Goal: Task Accomplishment & Management: Manage account settings

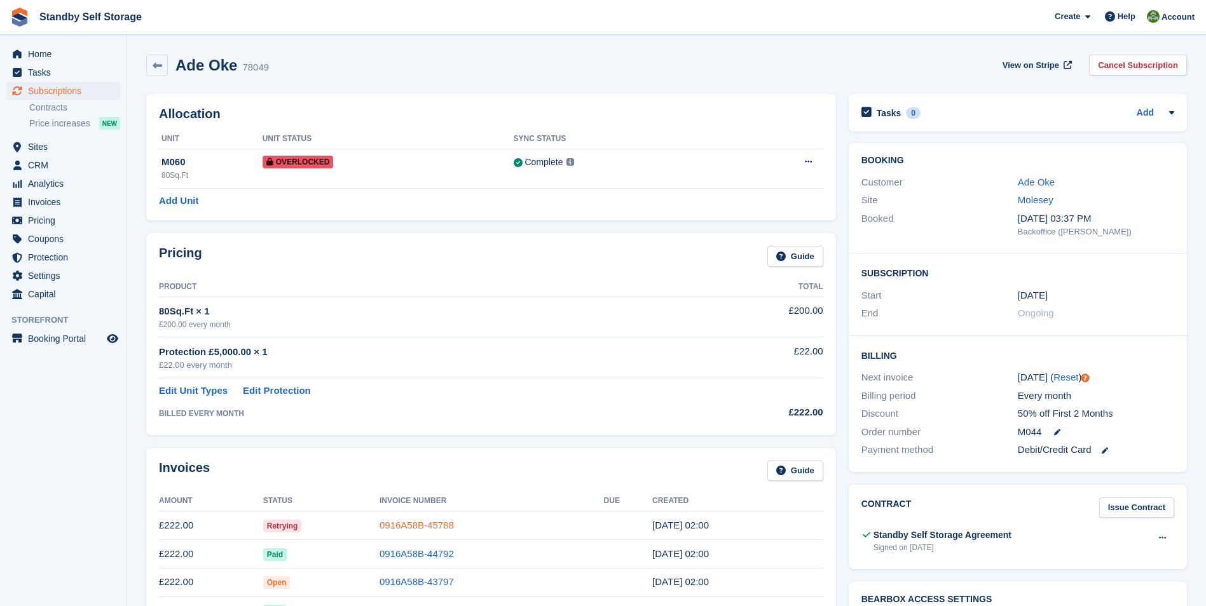
click at [406, 523] on link "0916A58B-45788" at bounding box center [417, 525] width 74 height 11
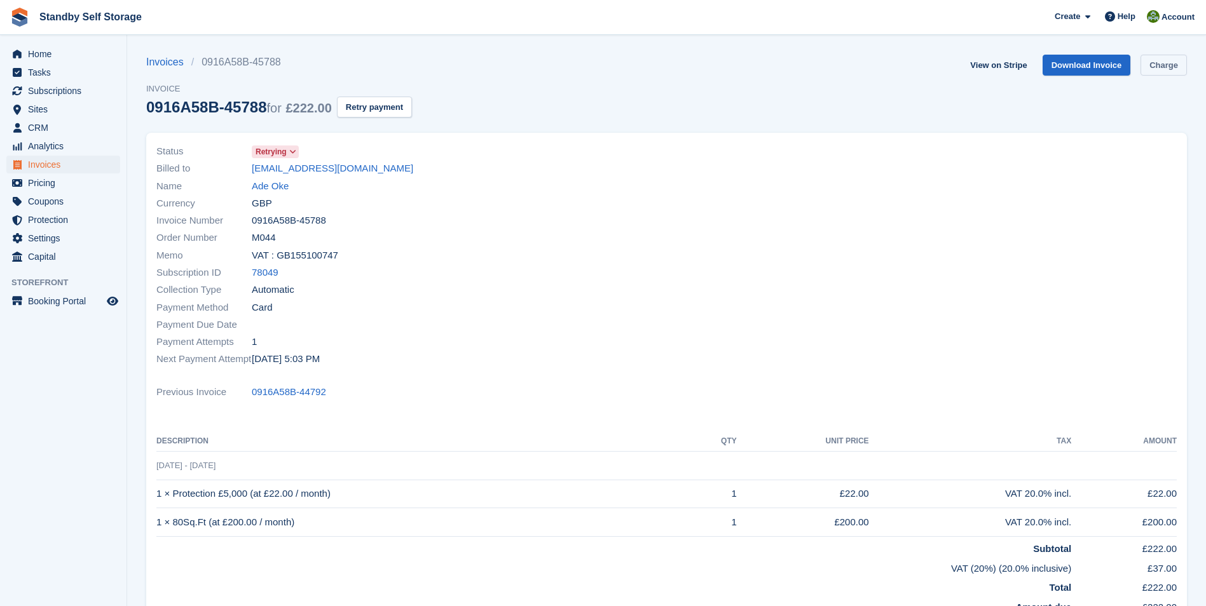
click at [1159, 65] on link "Charge" at bounding box center [1163, 65] width 46 height 21
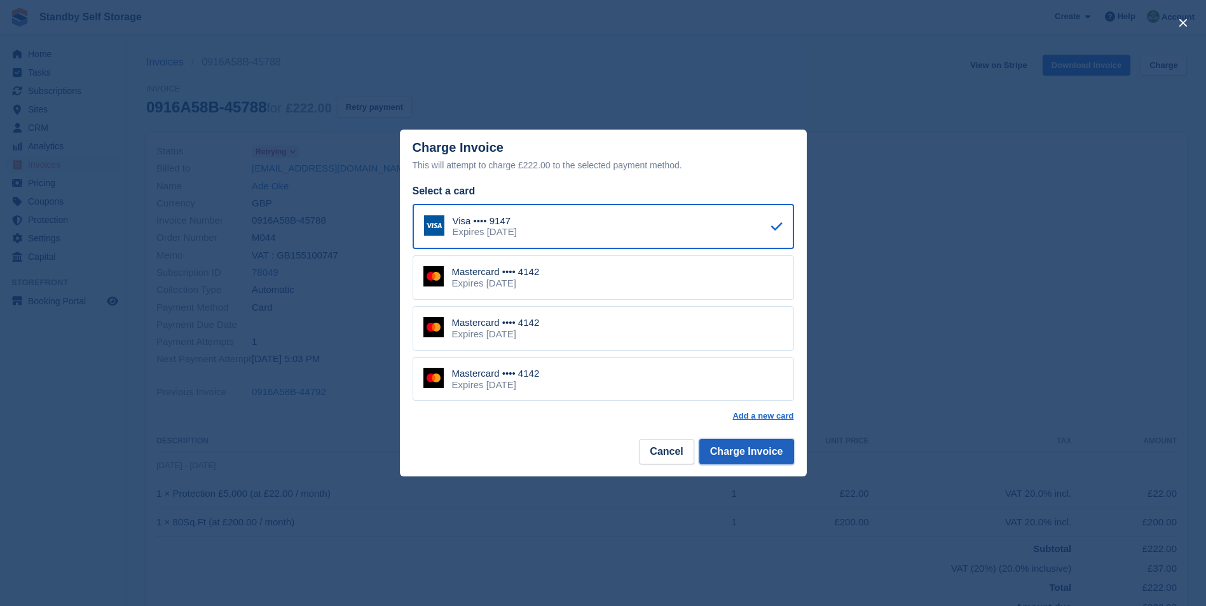
click at [748, 446] on button "Charge Invoice" at bounding box center [746, 451] width 95 height 25
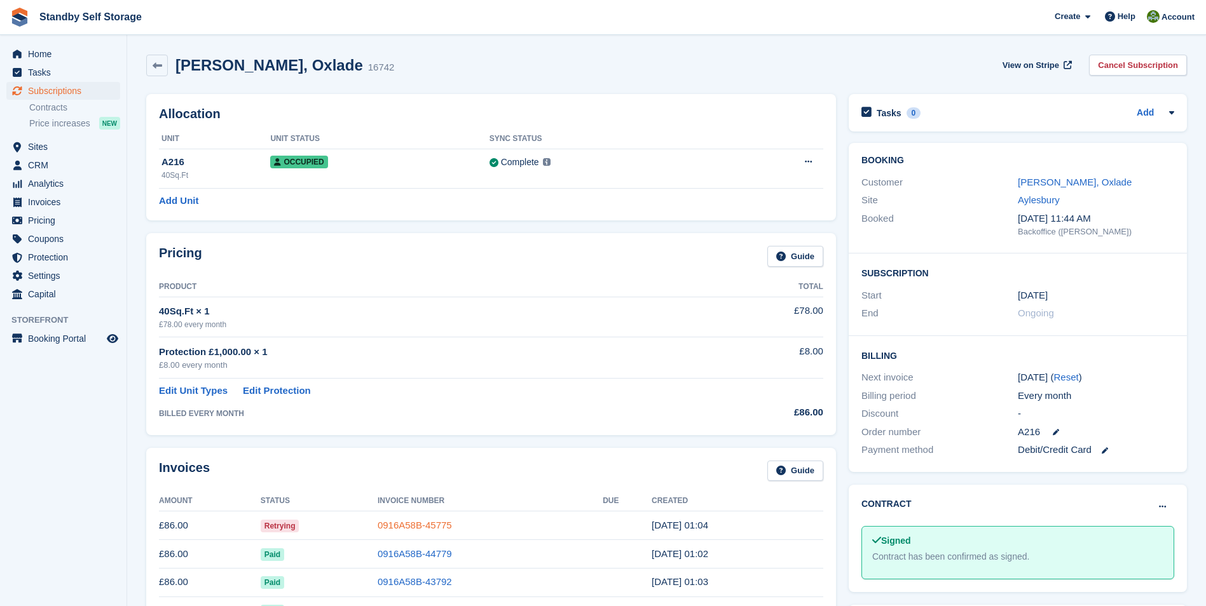
click at [418, 521] on link "0916A58B-45775" at bounding box center [415, 525] width 74 height 11
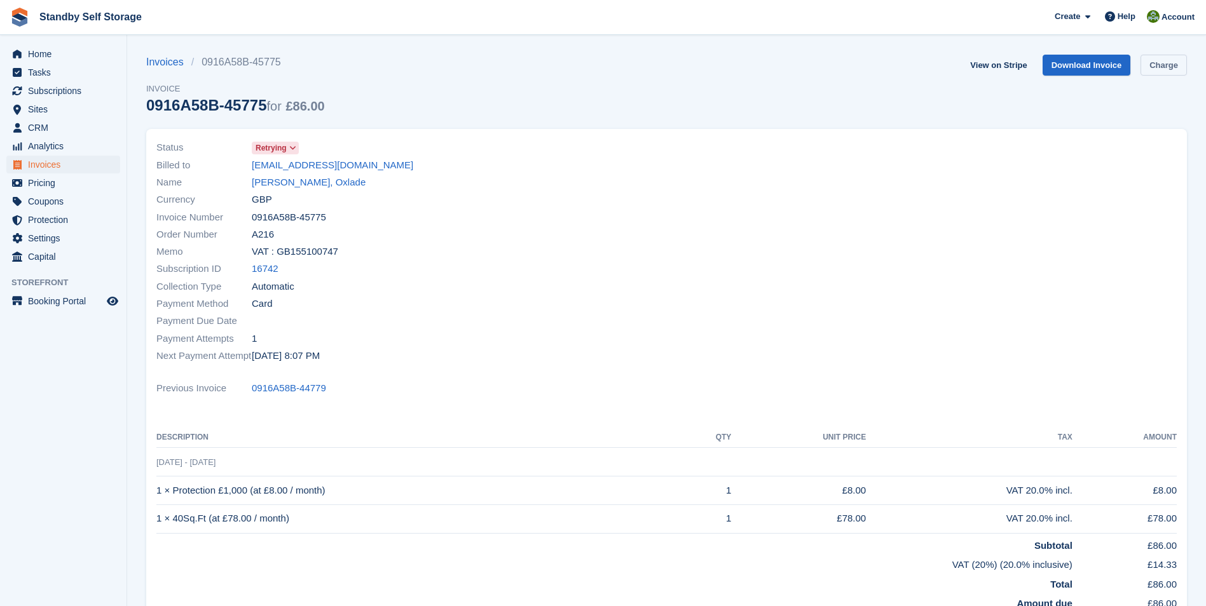
click at [1152, 66] on link "Charge" at bounding box center [1163, 65] width 46 height 21
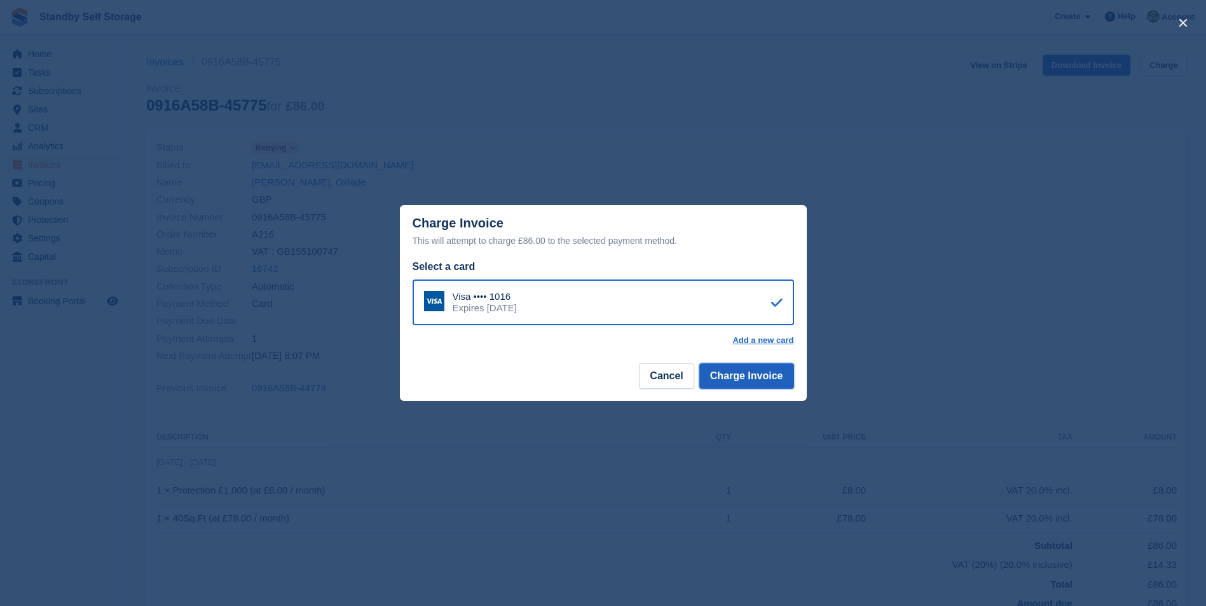
click at [724, 376] on button "Charge Invoice" at bounding box center [746, 376] width 95 height 25
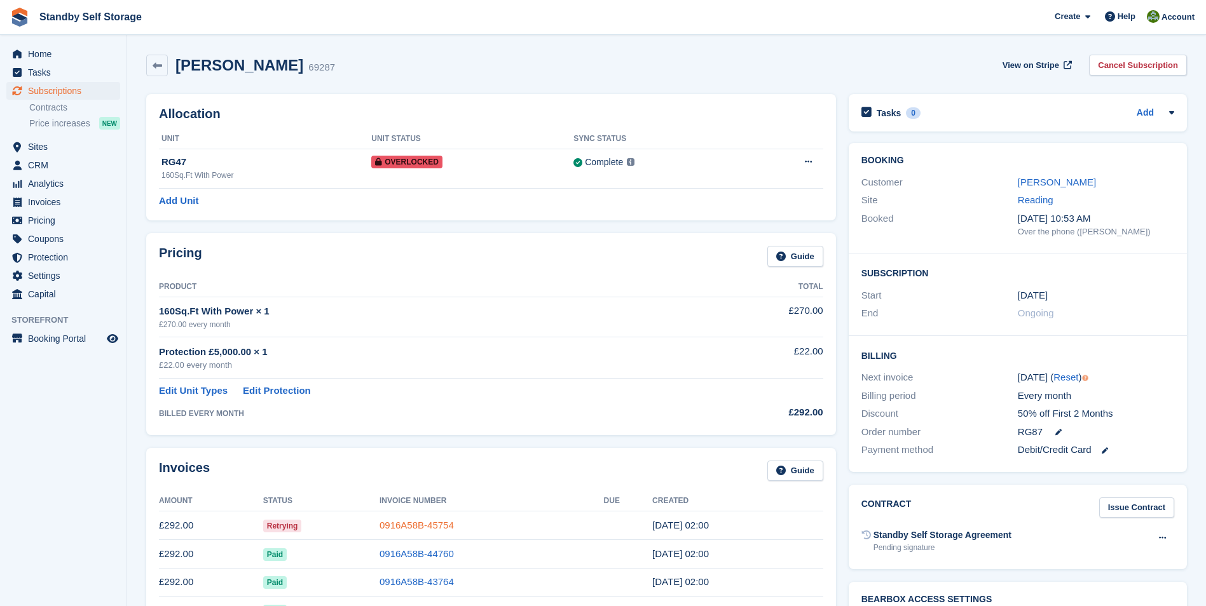
click at [413, 526] on link "0916A58B-45754" at bounding box center [417, 525] width 74 height 11
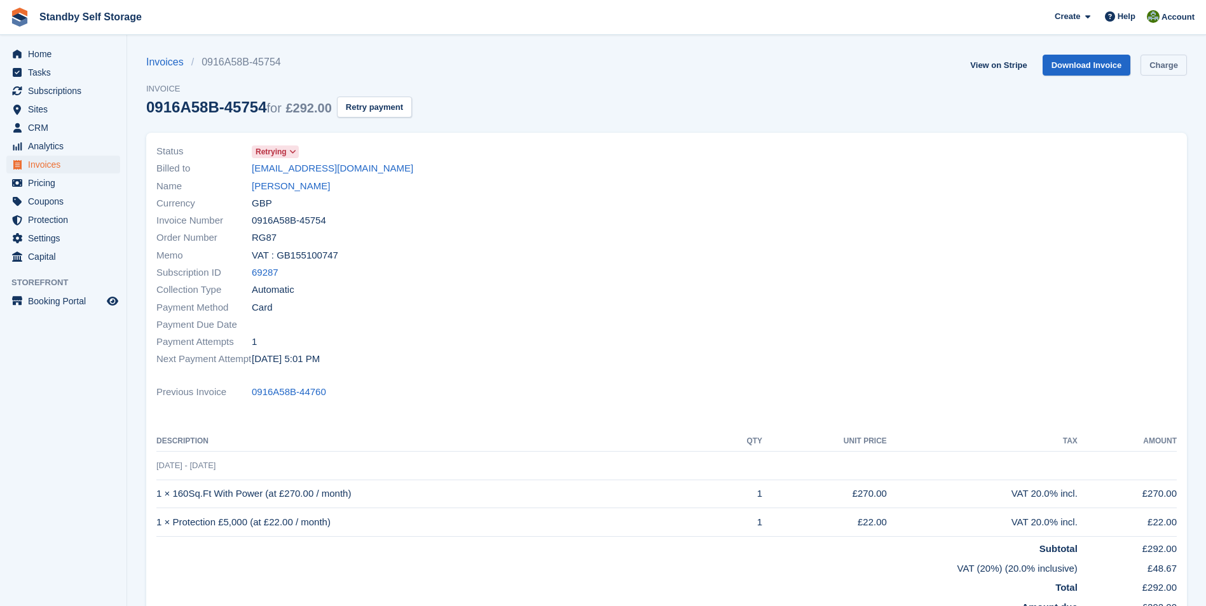
click at [1157, 67] on link "Charge" at bounding box center [1163, 65] width 46 height 21
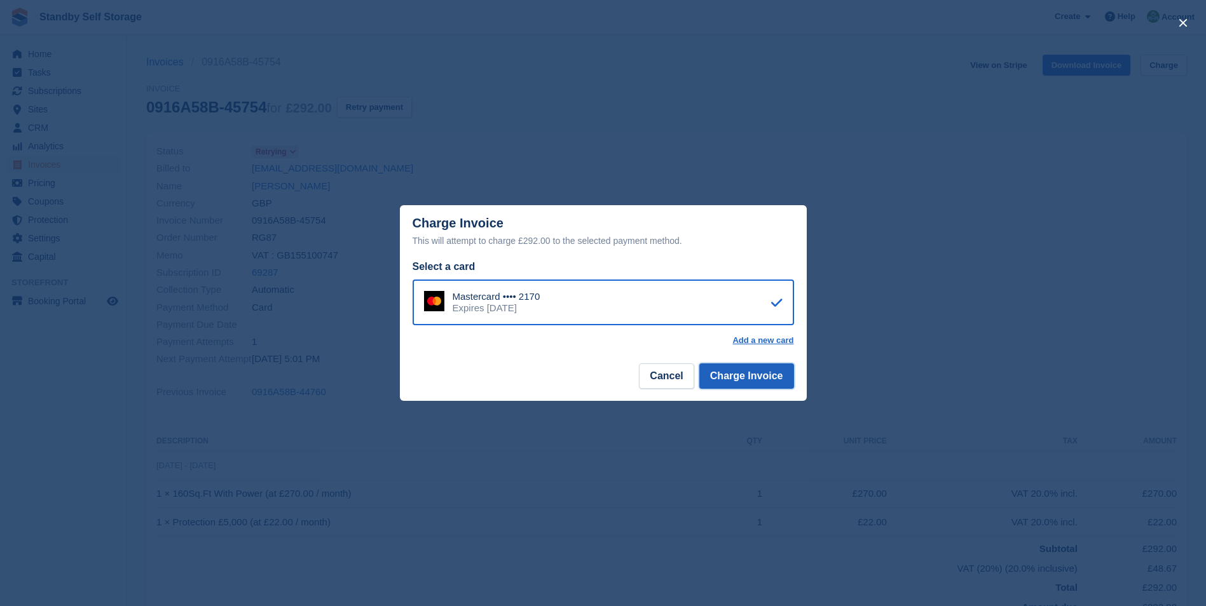
click at [739, 373] on button "Charge Invoice" at bounding box center [746, 376] width 95 height 25
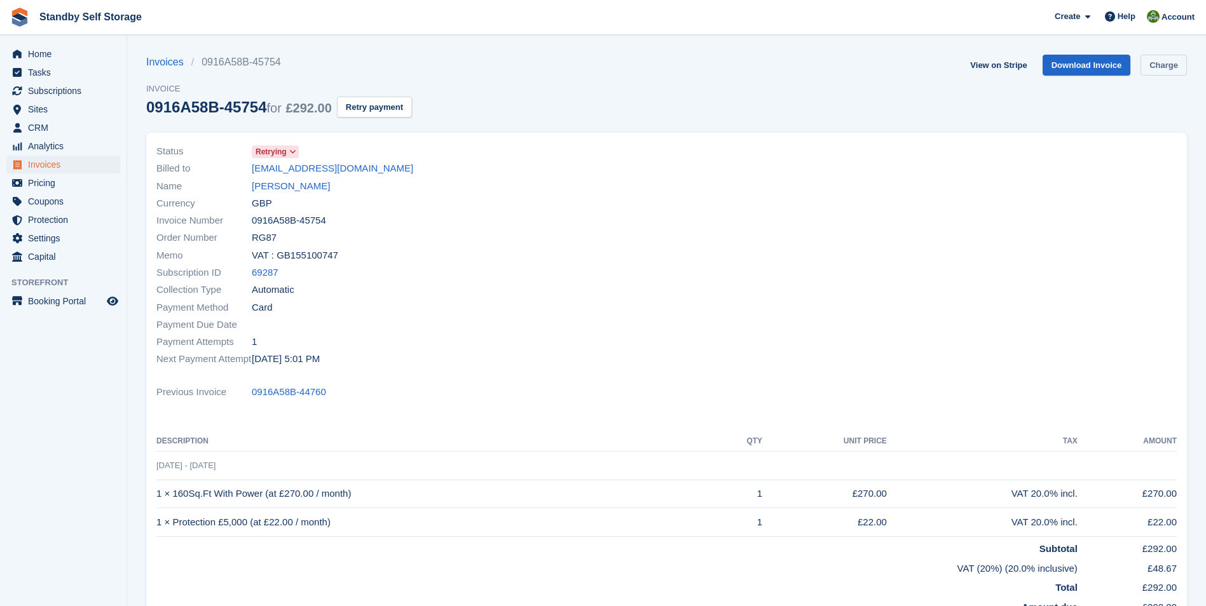
click at [1168, 69] on link "Charge" at bounding box center [1163, 65] width 46 height 21
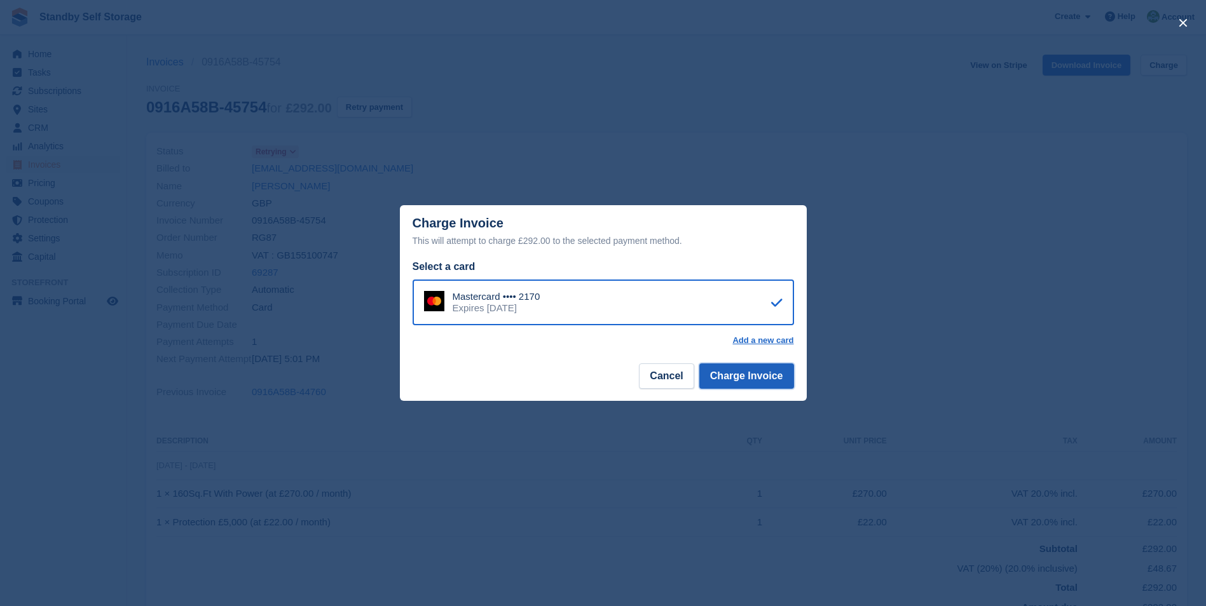
click at [741, 378] on button "Charge Invoice" at bounding box center [746, 376] width 95 height 25
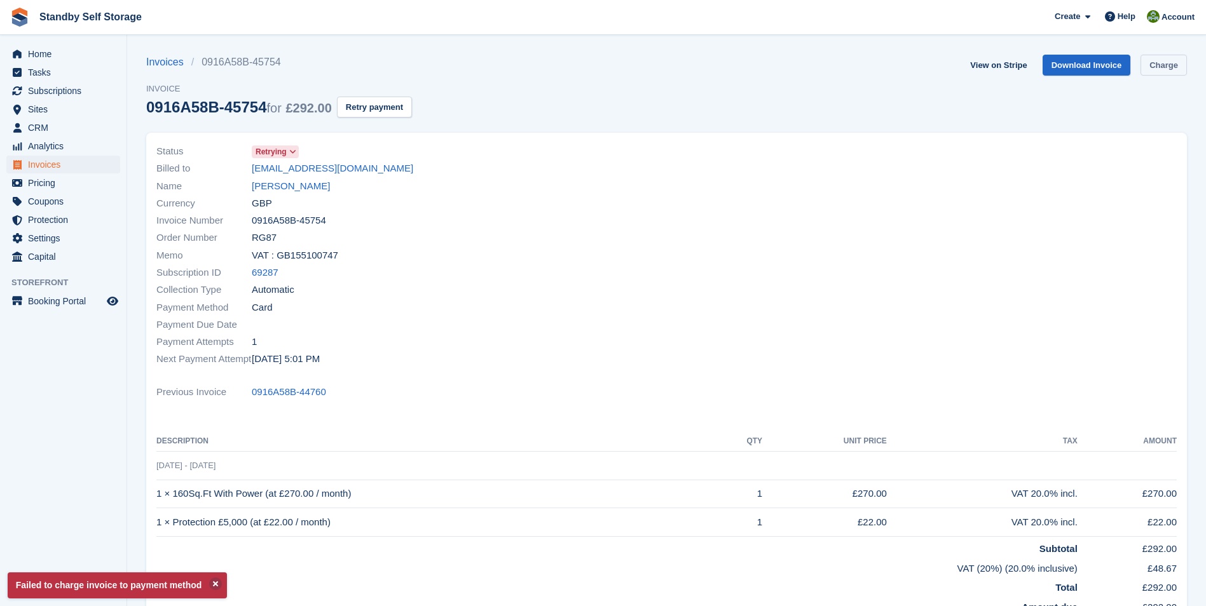
click at [1156, 67] on link "Charge" at bounding box center [1163, 65] width 46 height 21
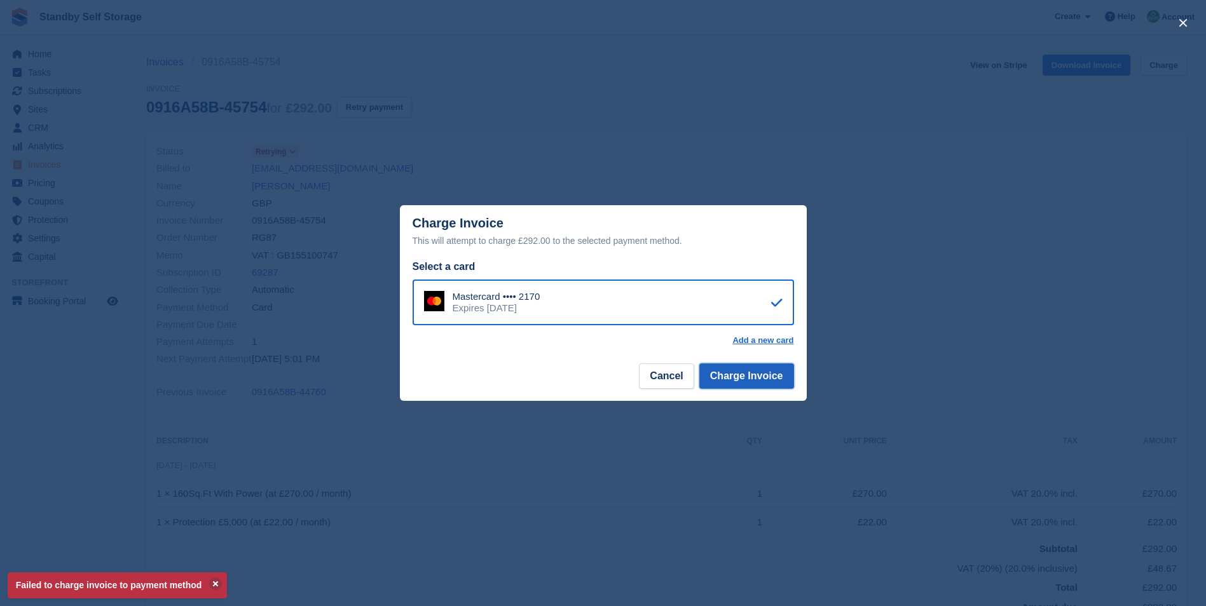
click at [746, 379] on button "Charge Invoice" at bounding box center [746, 376] width 95 height 25
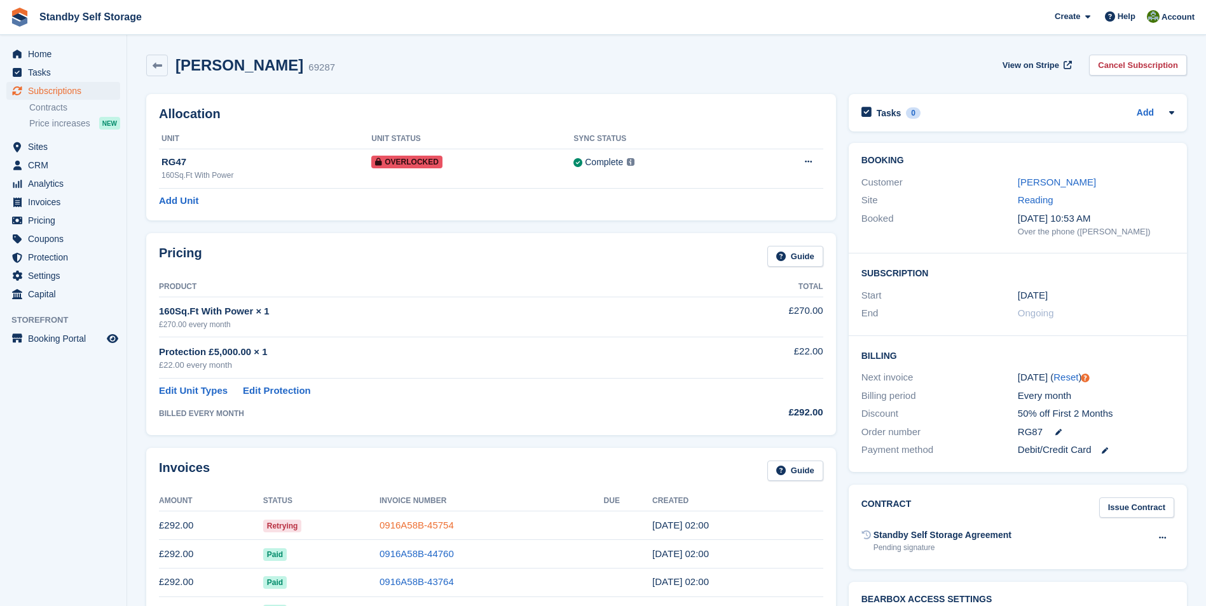
click at [406, 526] on link "0916A58B-45754" at bounding box center [417, 525] width 74 height 11
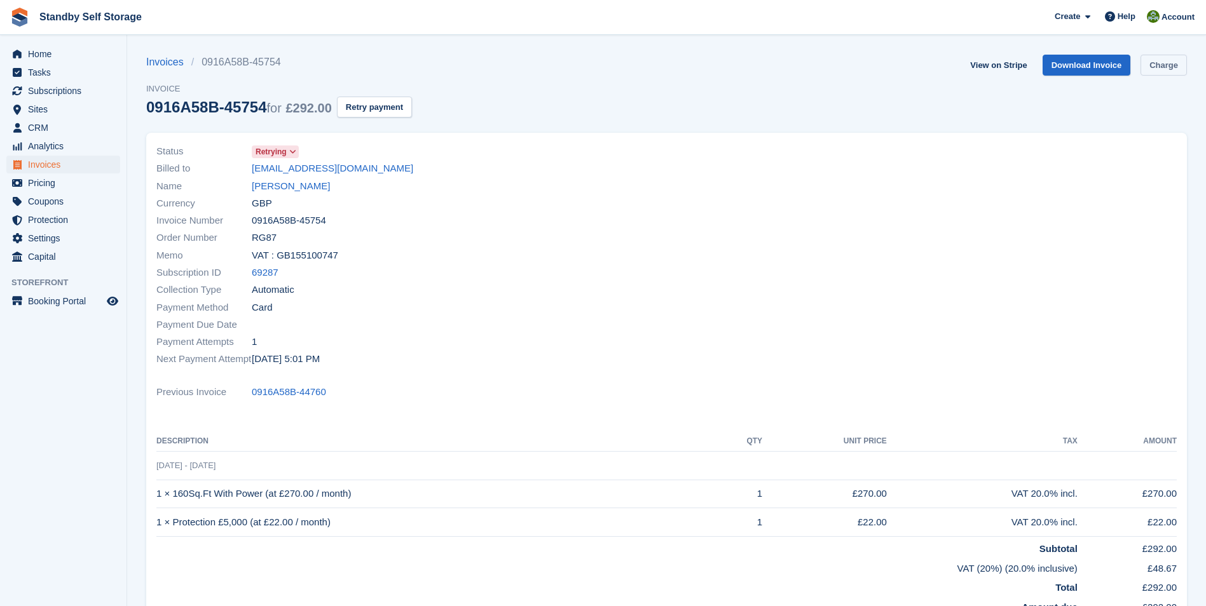
click at [1163, 68] on link "Charge" at bounding box center [1163, 65] width 46 height 21
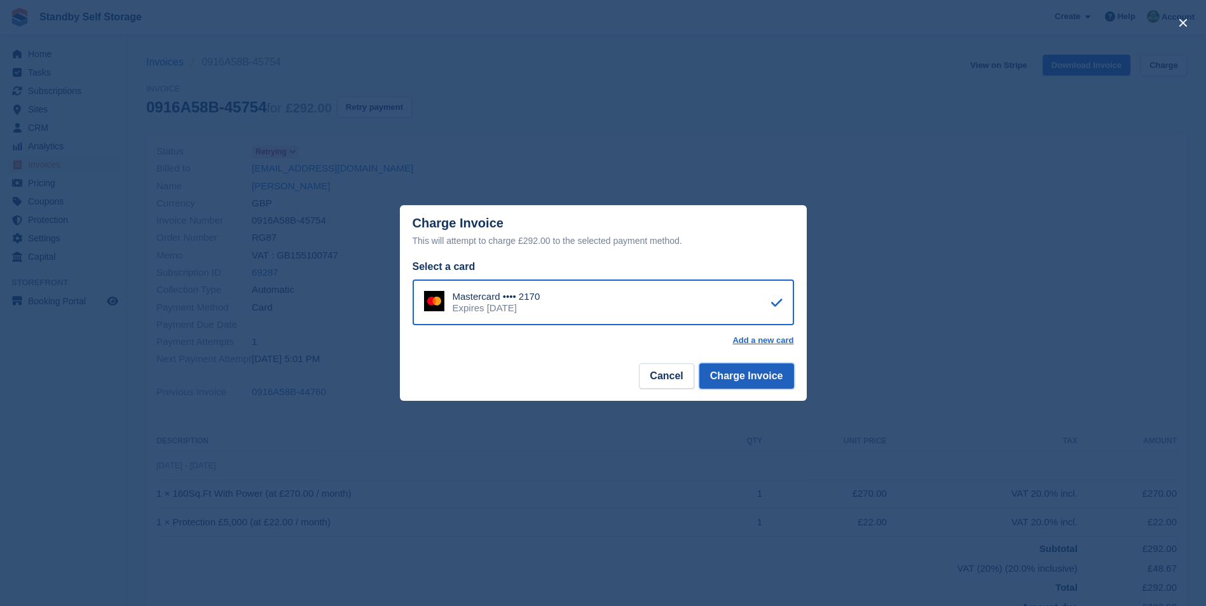
click at [733, 376] on button "Charge Invoice" at bounding box center [746, 376] width 95 height 25
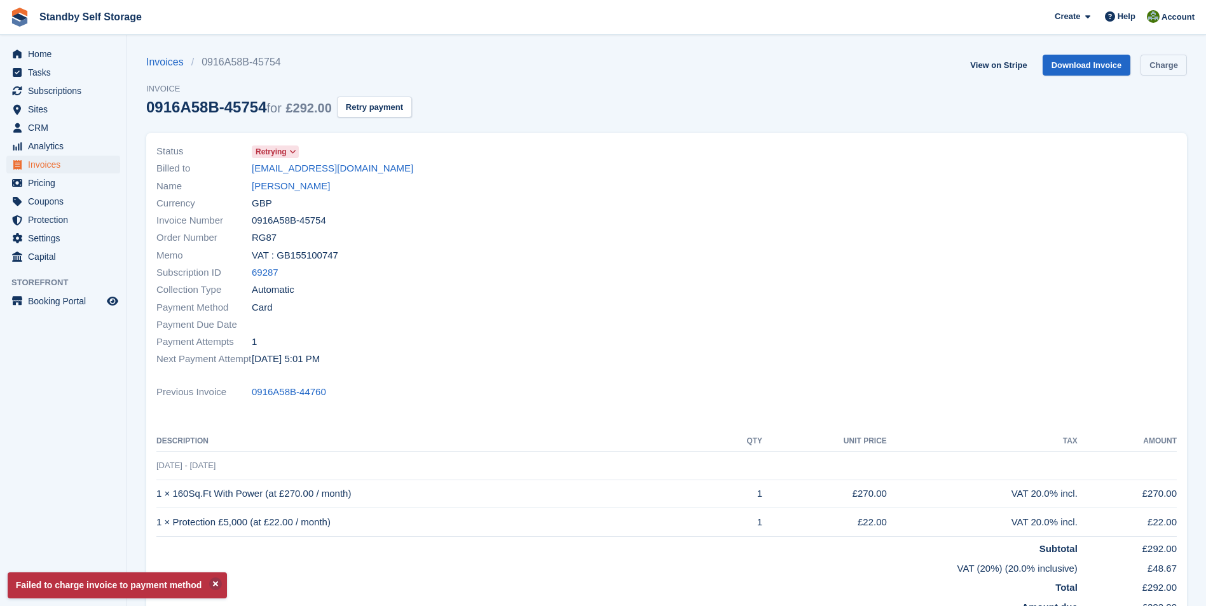
click at [1154, 63] on link "Charge" at bounding box center [1163, 65] width 46 height 21
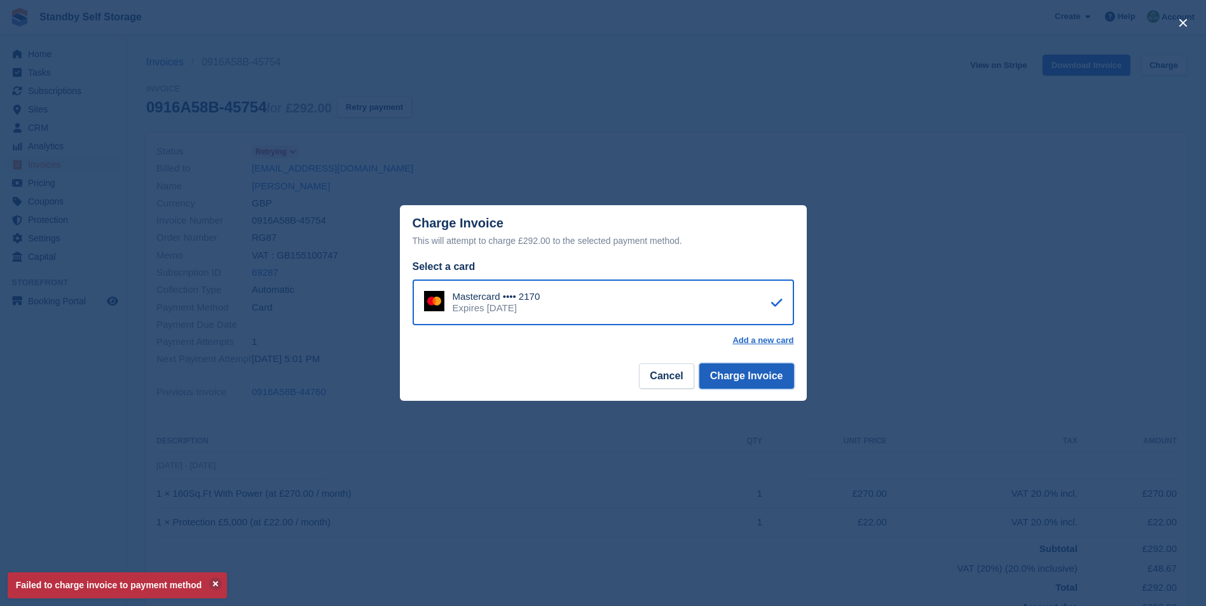
click at [737, 381] on button "Charge Invoice" at bounding box center [746, 376] width 95 height 25
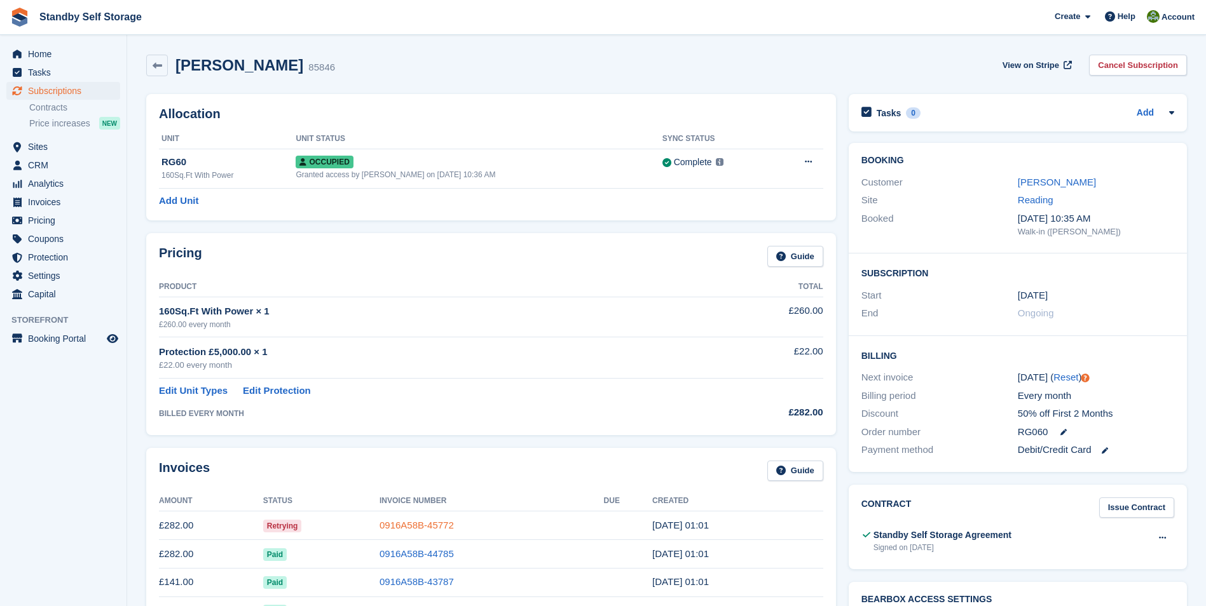
click at [418, 526] on link "0916A58B-45772" at bounding box center [417, 525] width 74 height 11
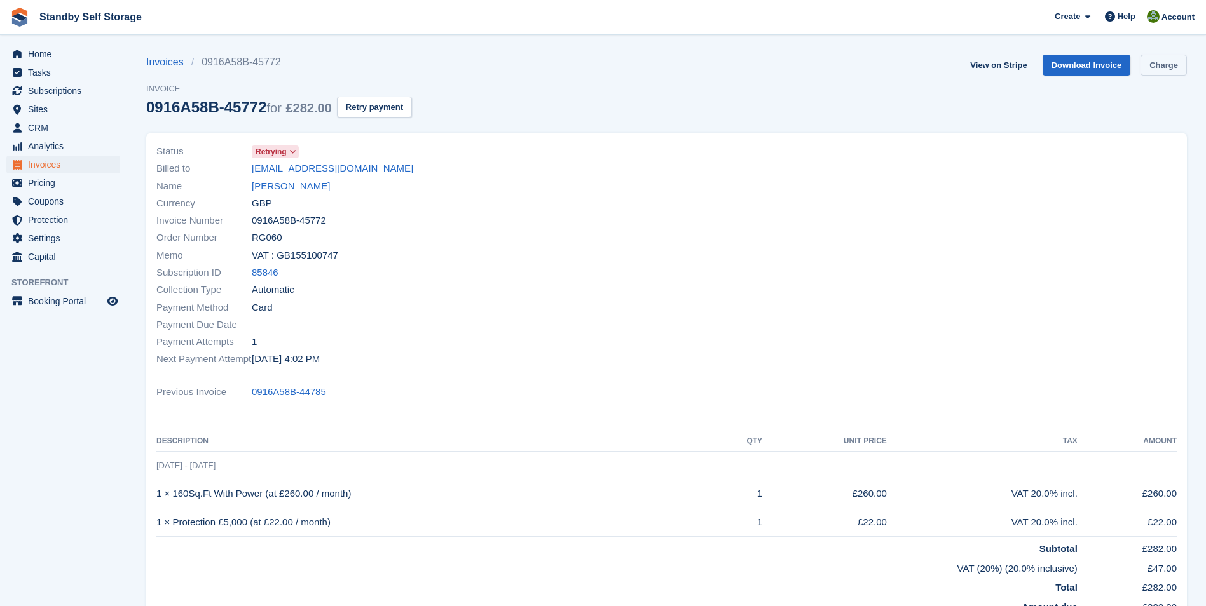
click at [1156, 62] on link "Charge" at bounding box center [1163, 65] width 46 height 21
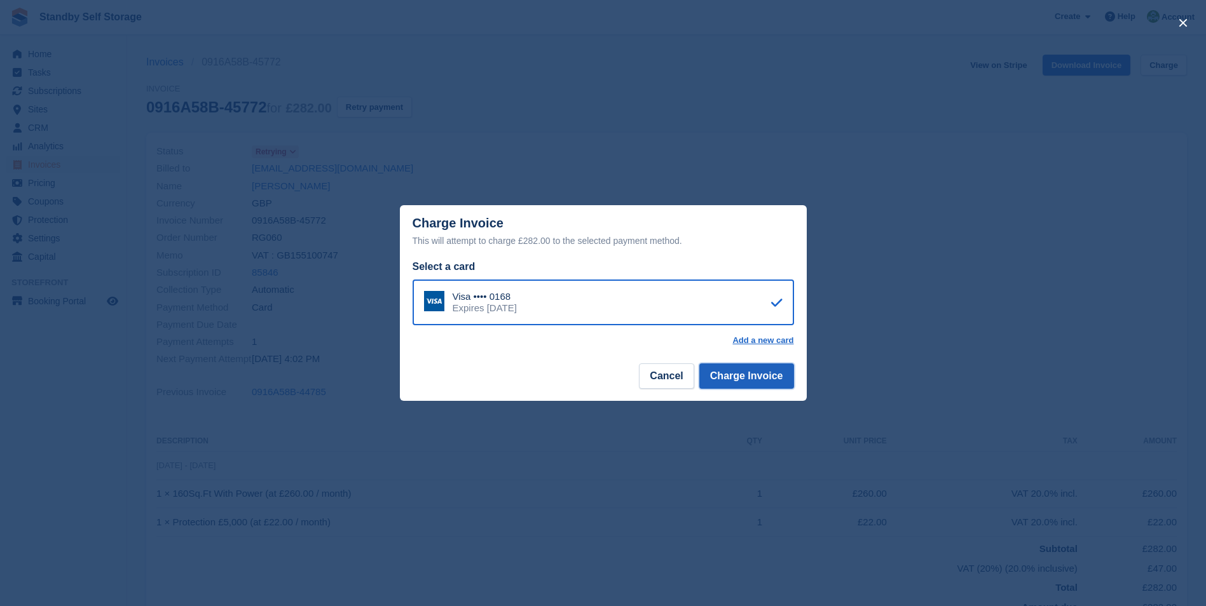
click at [744, 378] on button "Charge Invoice" at bounding box center [746, 376] width 95 height 25
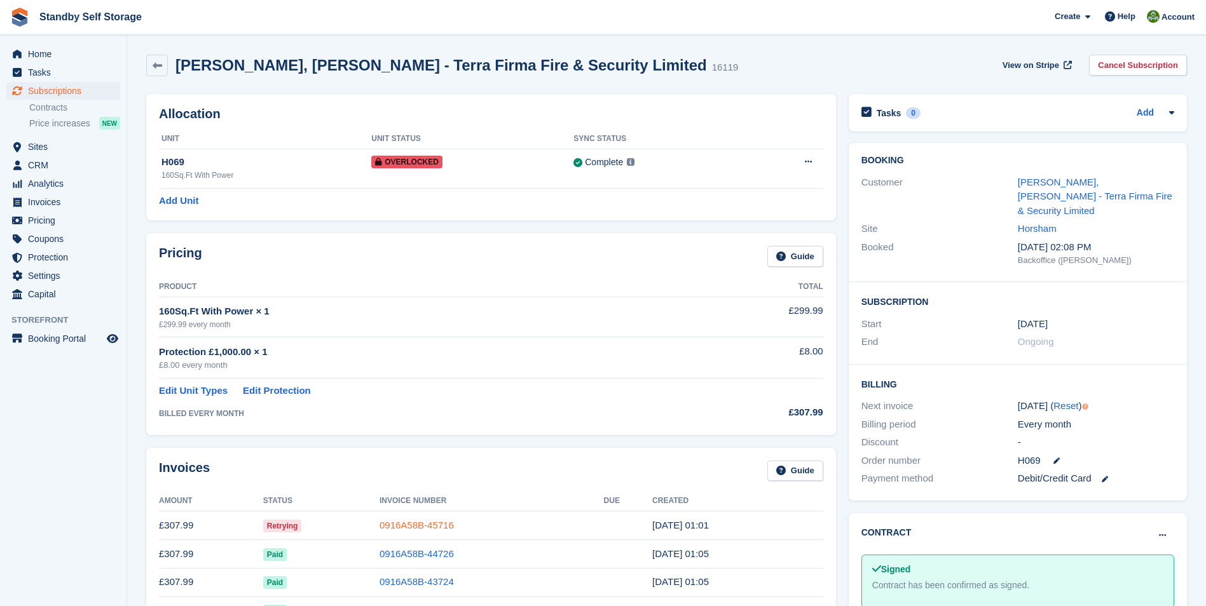
click at [422, 520] on link "0916A58B-45716" at bounding box center [417, 525] width 74 height 11
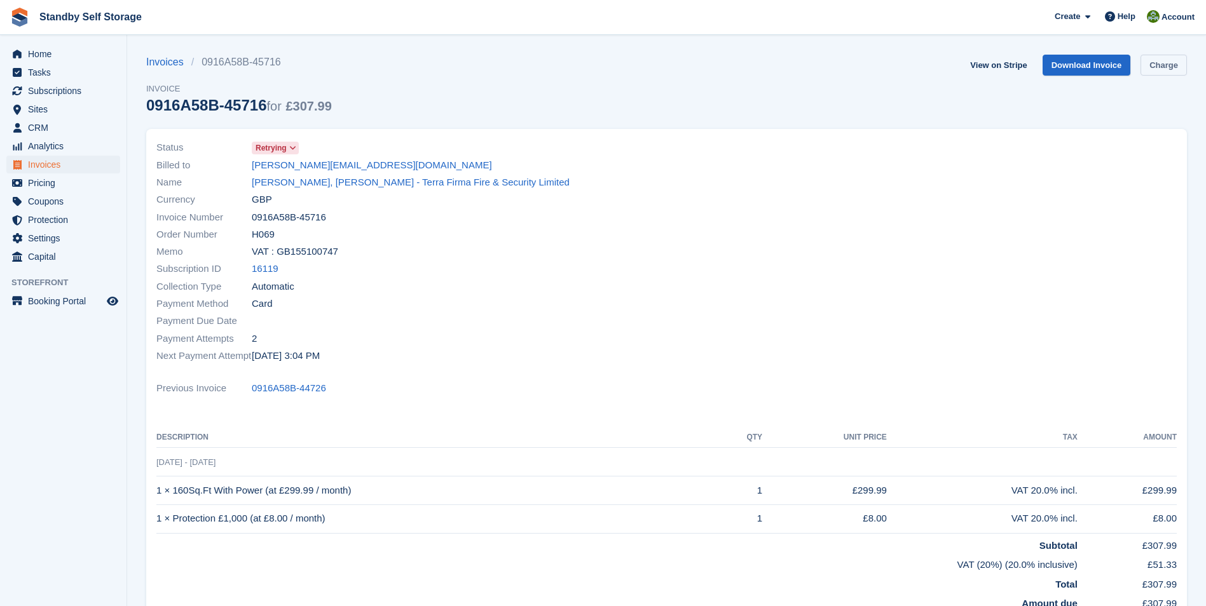
click at [1164, 67] on link "Charge" at bounding box center [1163, 65] width 46 height 21
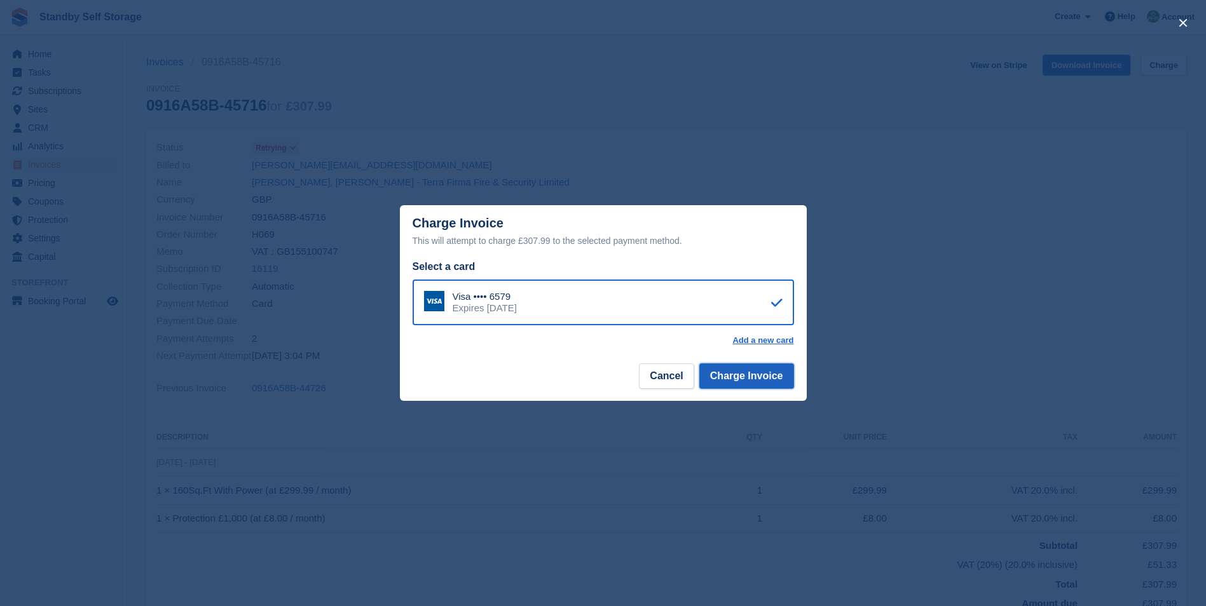
click at [745, 376] on button "Charge Invoice" at bounding box center [746, 376] width 95 height 25
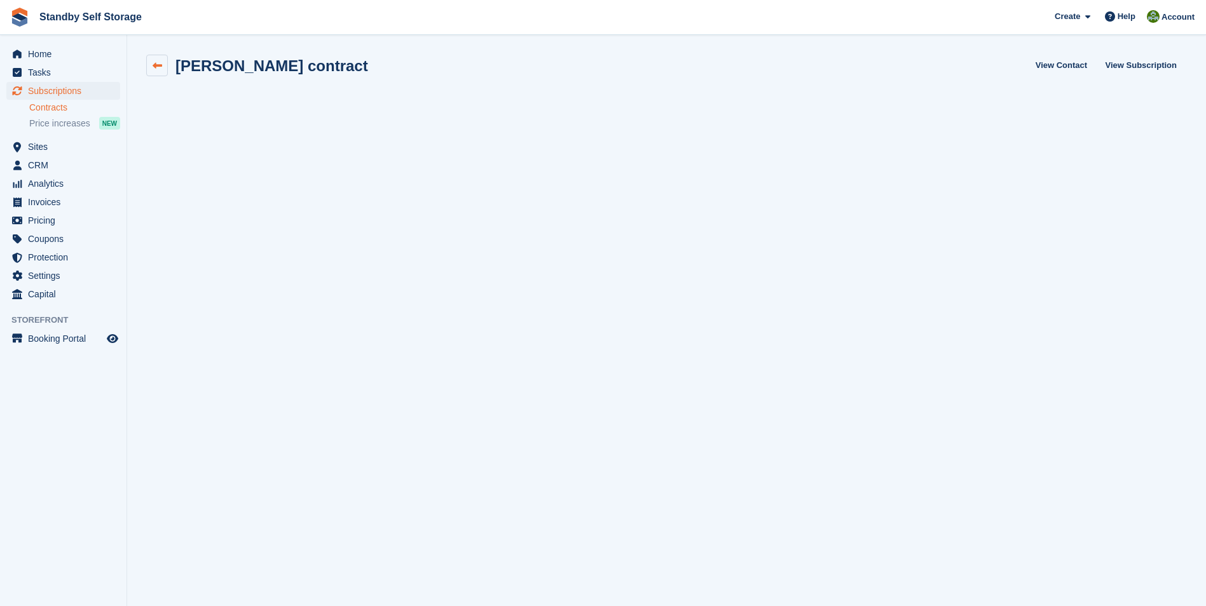
click at [157, 64] on icon at bounding box center [158, 66] width 10 height 10
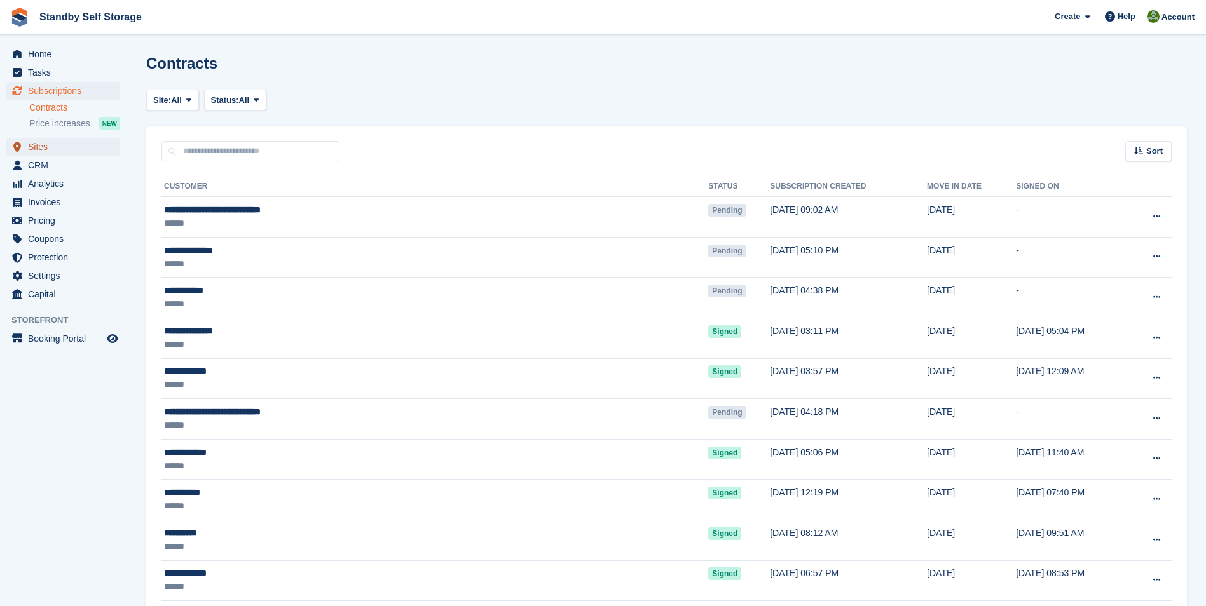
click at [32, 147] on span "Sites" at bounding box center [66, 147] width 76 height 18
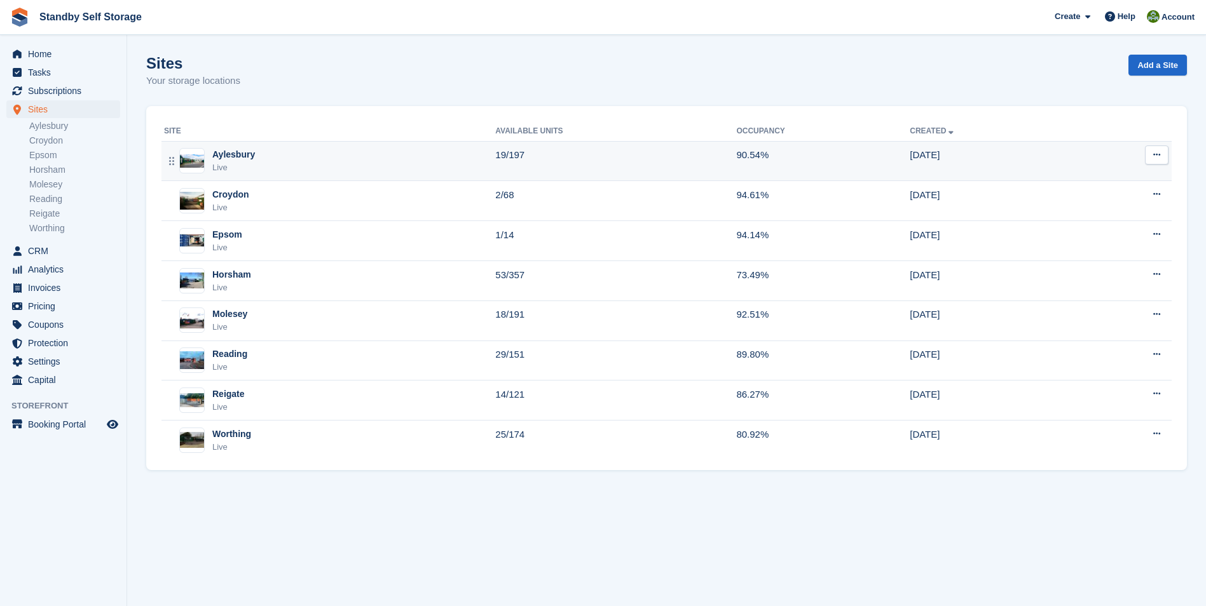
click at [565, 161] on td "19/197" at bounding box center [615, 161] width 241 height 40
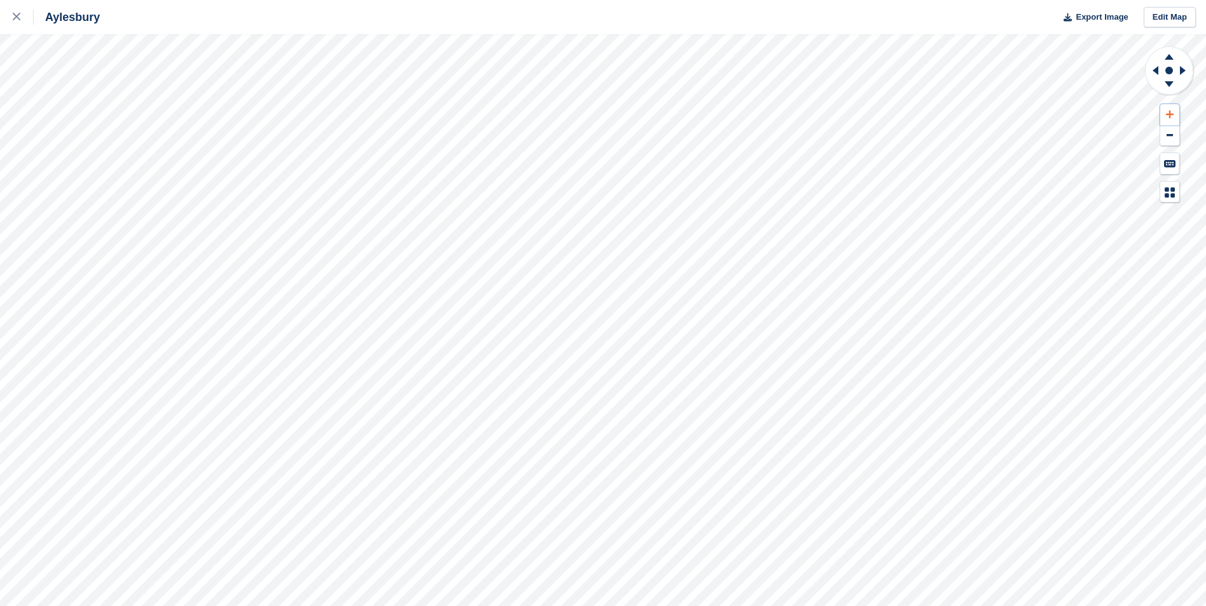
click at [1170, 111] on icon at bounding box center [1170, 114] width 8 height 9
click at [1170, 60] on icon at bounding box center [1169, 57] width 9 height 6
click at [1170, 83] on icon at bounding box center [1169, 84] width 9 height 6
click at [1166, 111] on icon at bounding box center [1170, 114] width 8 height 9
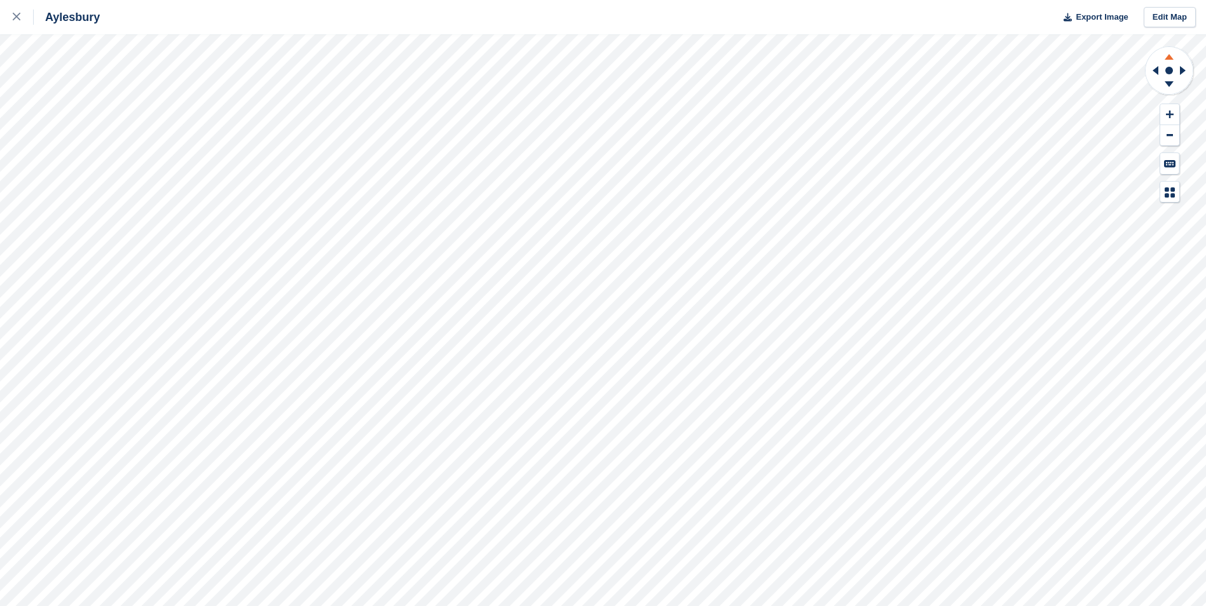
click at [1172, 57] on icon at bounding box center [1168, 55] width 33 height 16
drag, startPoint x: 1172, startPoint y: 57, endPoint x: 1168, endPoint y: 86, distance: 30.0
click at [1168, 86] on icon at bounding box center [1168, 86] width 33 height 16
click at [1172, 113] on icon at bounding box center [1170, 114] width 8 height 9
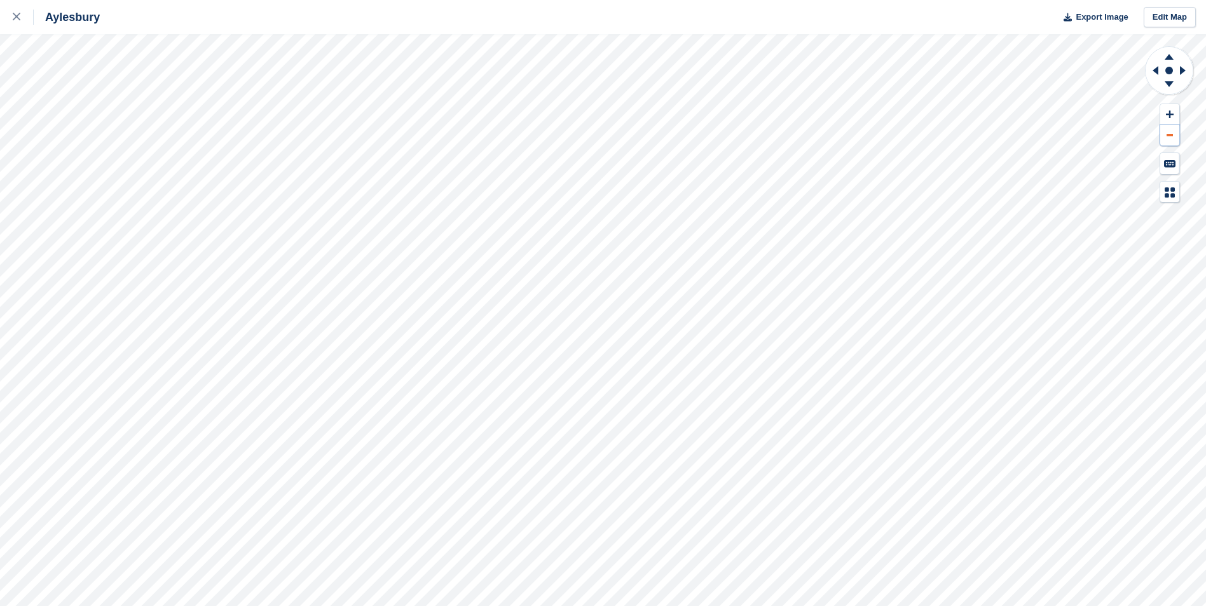
click at [1171, 135] on icon at bounding box center [1169, 135] width 6 height 2
click at [1168, 57] on icon at bounding box center [1169, 57] width 9 height 6
click at [1170, 132] on button at bounding box center [1169, 135] width 19 height 21
click at [1171, 84] on icon at bounding box center [1169, 84] width 9 height 6
click at [1169, 113] on icon at bounding box center [1170, 115] width 8 height 8
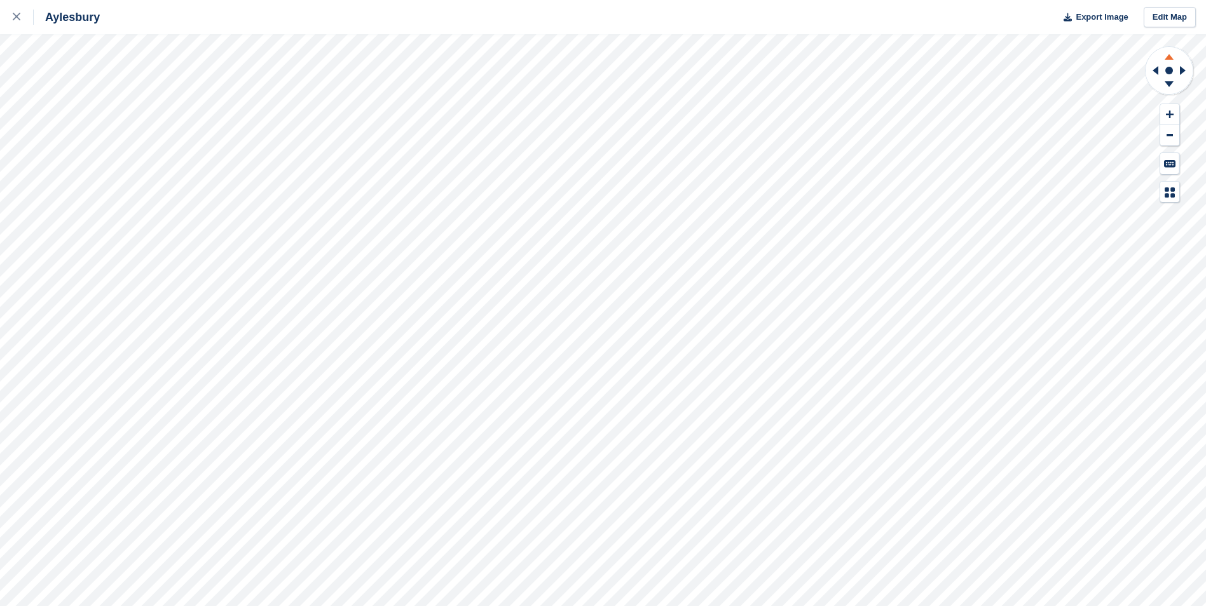
click at [1166, 53] on icon at bounding box center [1168, 55] width 33 height 16
click at [1172, 83] on icon at bounding box center [1168, 86] width 33 height 16
click at [1184, 68] on icon at bounding box center [1185, 70] width 16 height 33
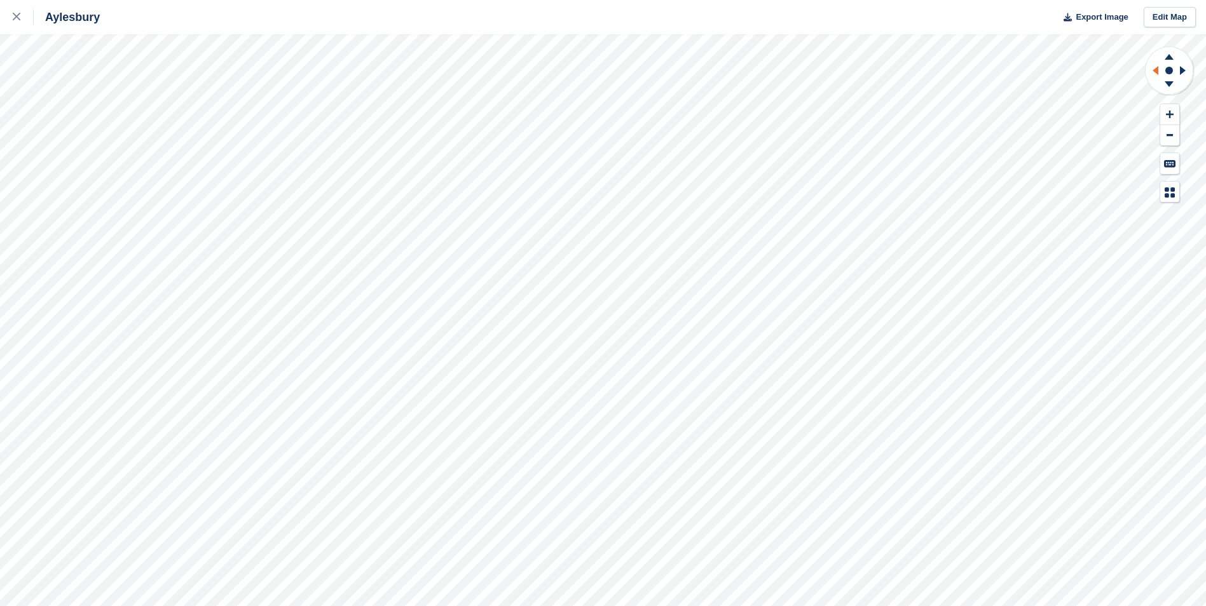
click at [1159, 67] on icon at bounding box center [1153, 70] width 16 height 33
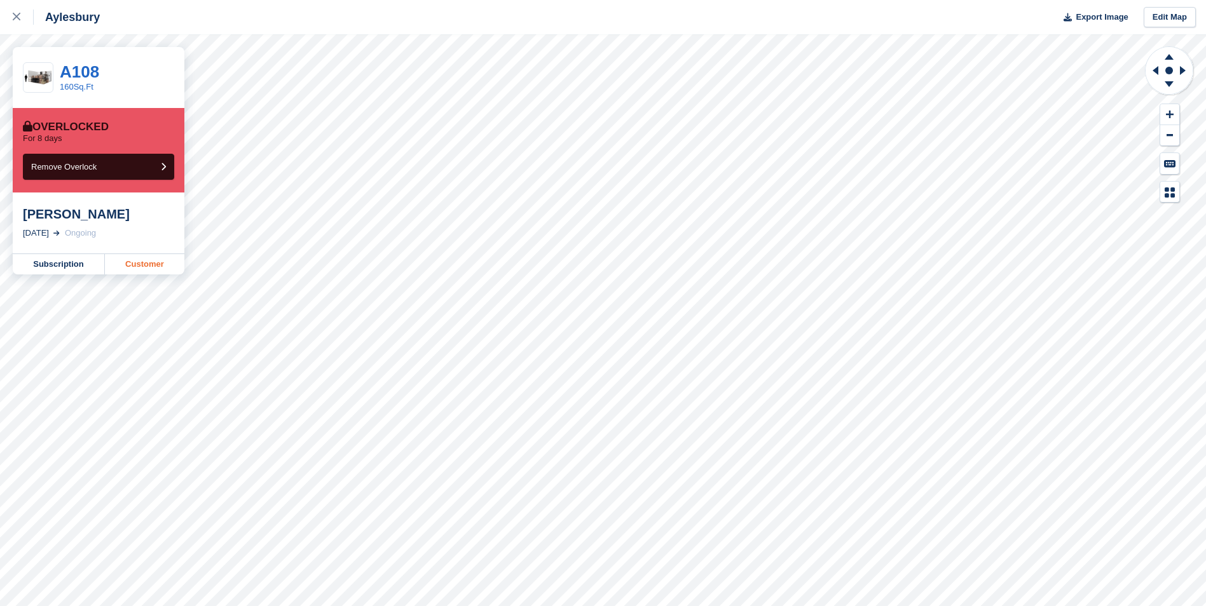
click at [132, 266] on link "Customer" at bounding box center [144, 264] width 79 height 20
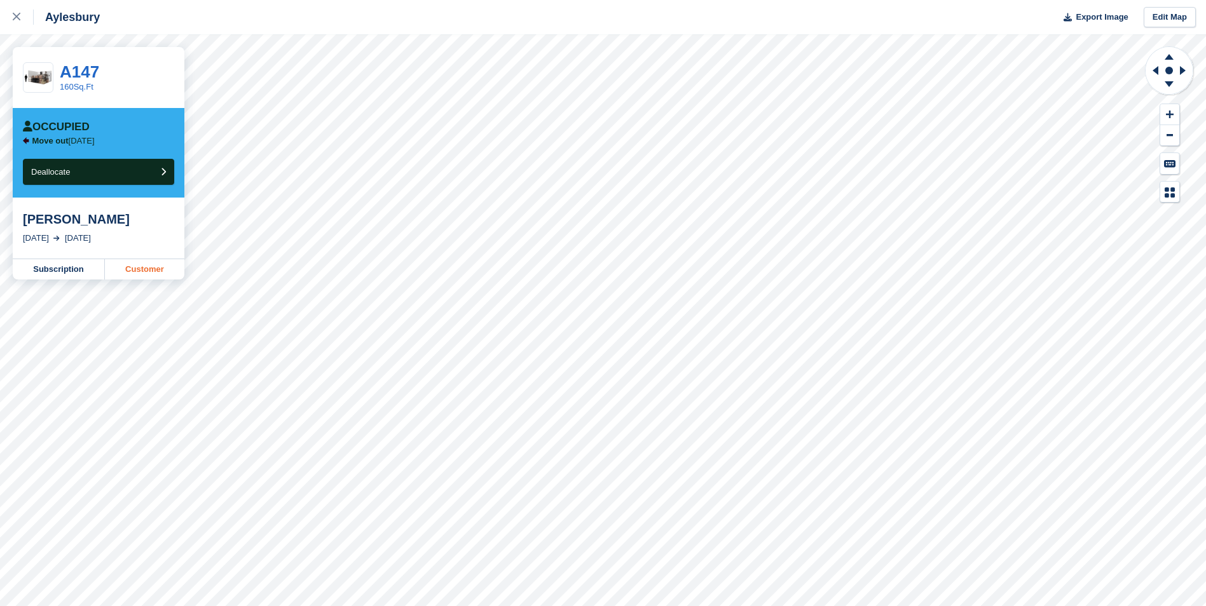
click at [140, 271] on link "Customer" at bounding box center [144, 269] width 79 height 20
click at [113, 181] on button "Deallocate" at bounding box center [98, 172] width 151 height 26
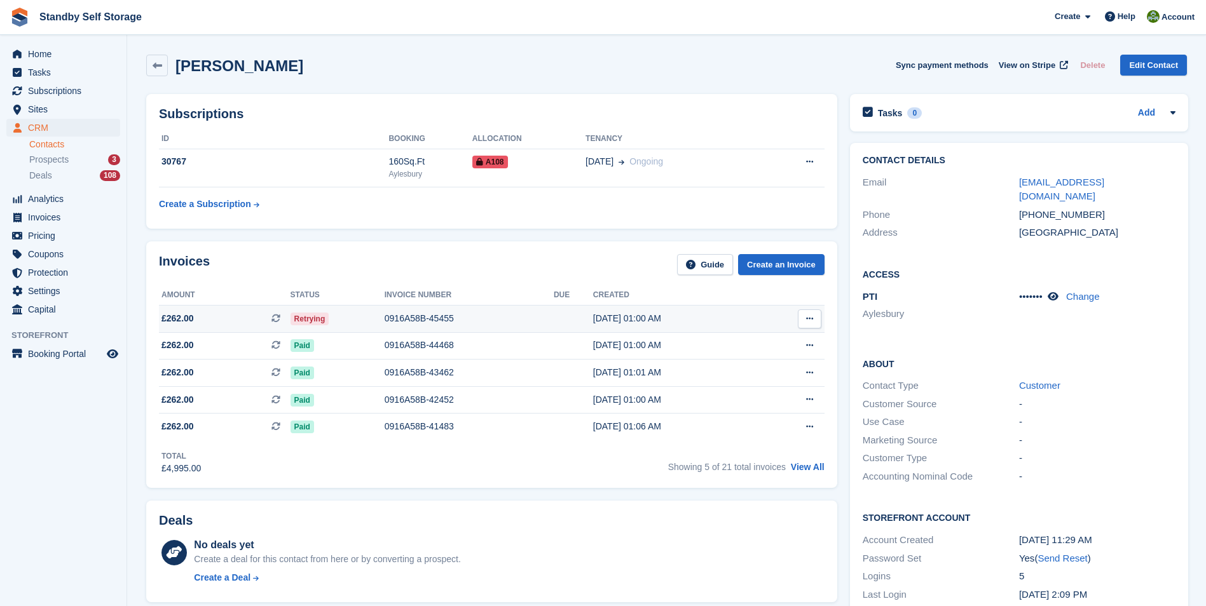
click at [403, 315] on div "0916A58B-45455" at bounding box center [469, 318] width 169 height 13
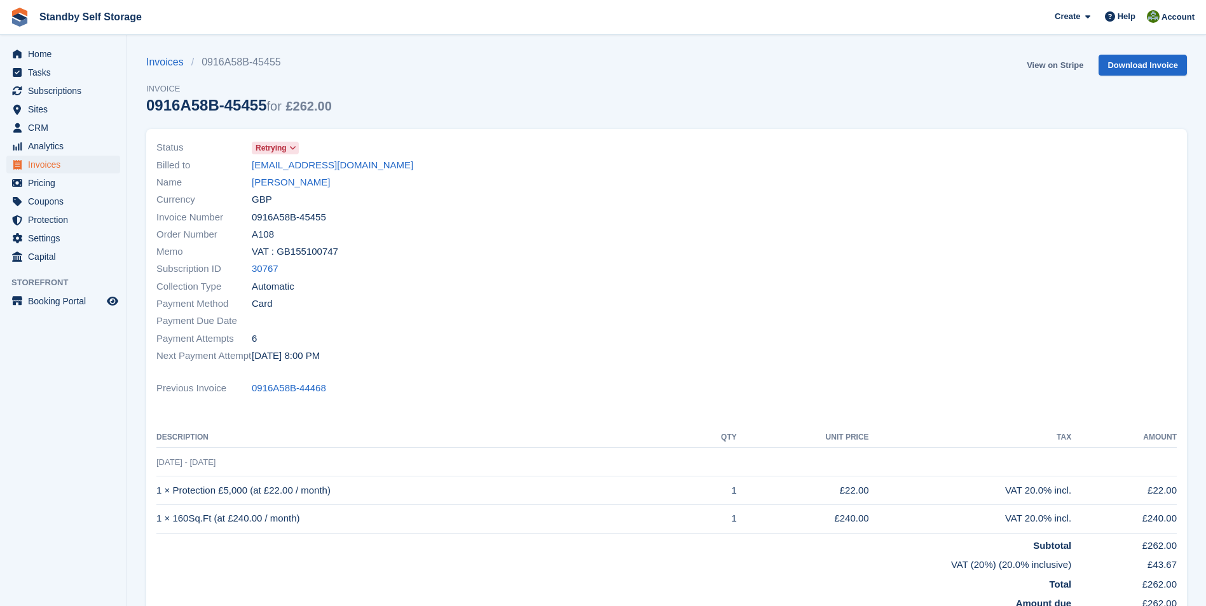
click at [1060, 67] on link "View on Stripe" at bounding box center [1055, 65] width 67 height 21
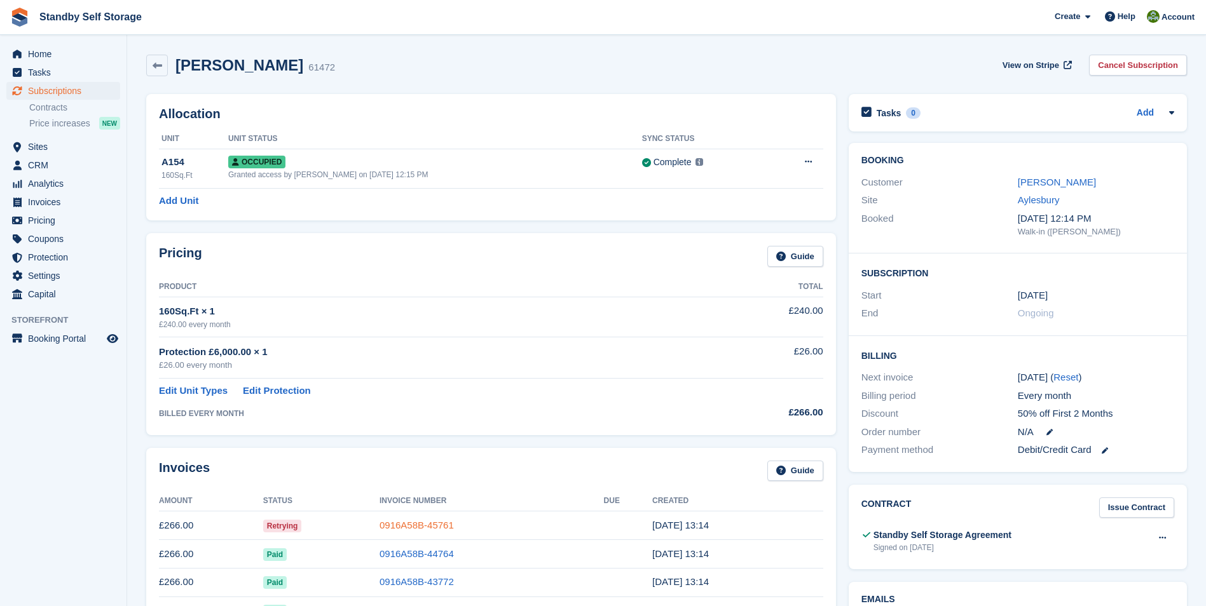
click at [420, 529] on link "0916A58B-45761" at bounding box center [417, 525] width 74 height 11
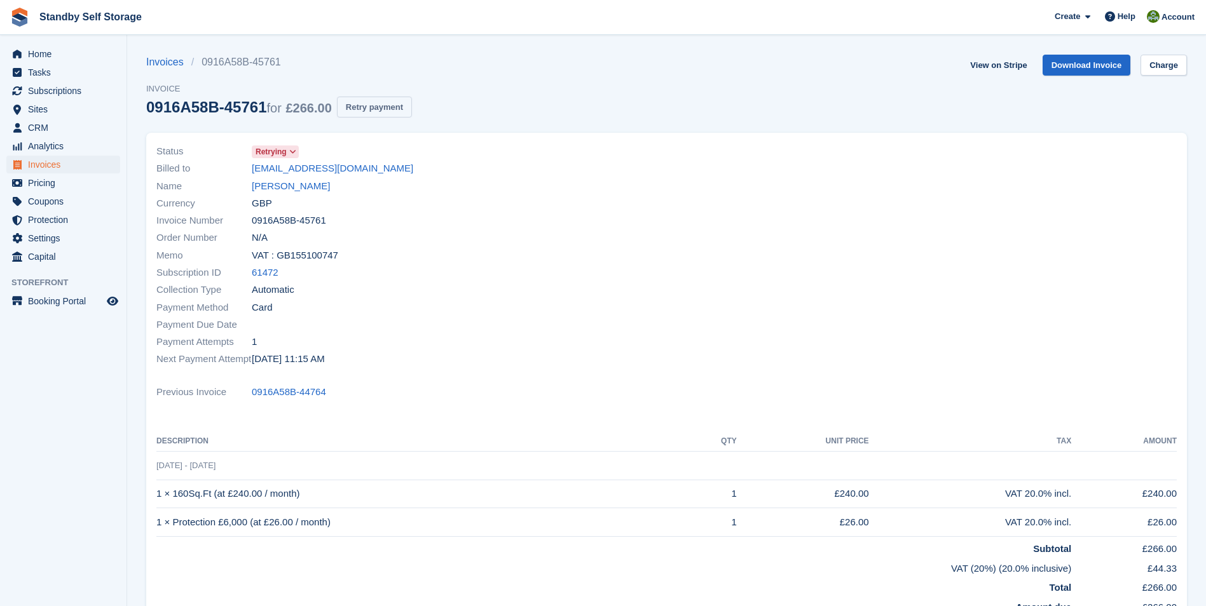
click at [361, 106] on button "Retry payment" at bounding box center [374, 107] width 75 height 21
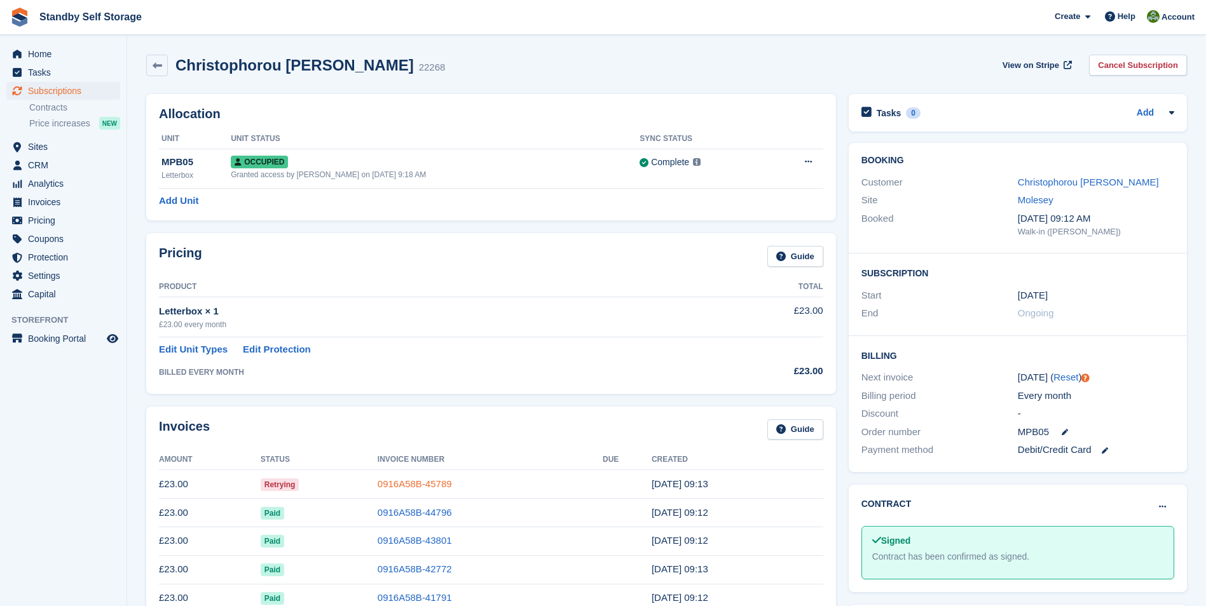
click at [395, 489] on link "0916A58B-45789" at bounding box center [415, 484] width 74 height 11
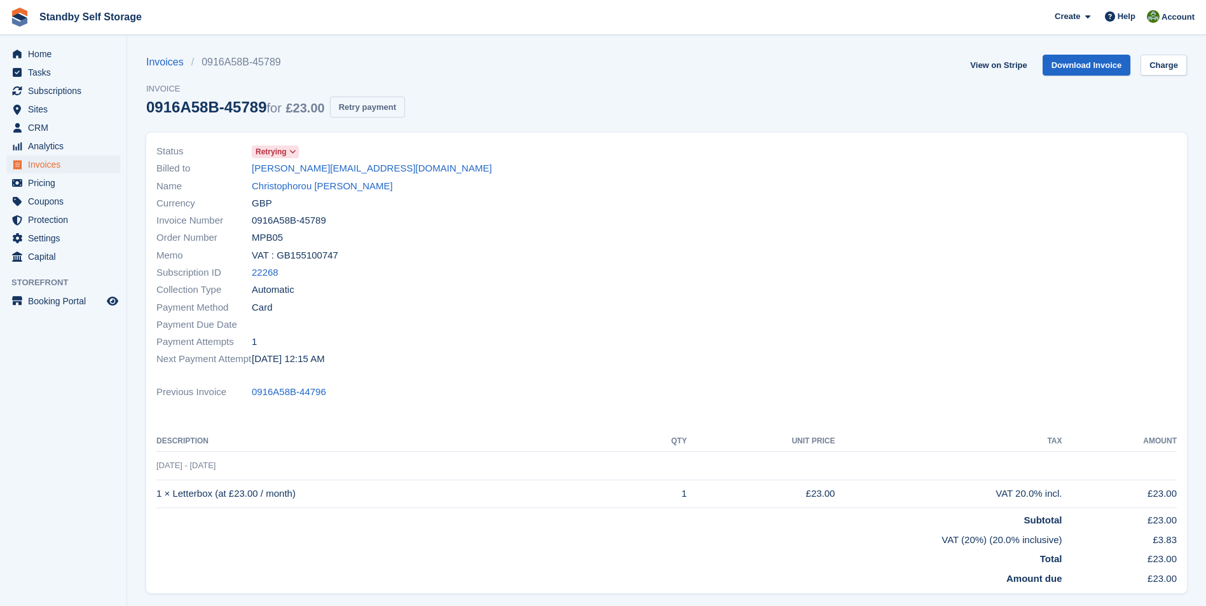
click at [362, 105] on button "Retry payment" at bounding box center [367, 107] width 75 height 21
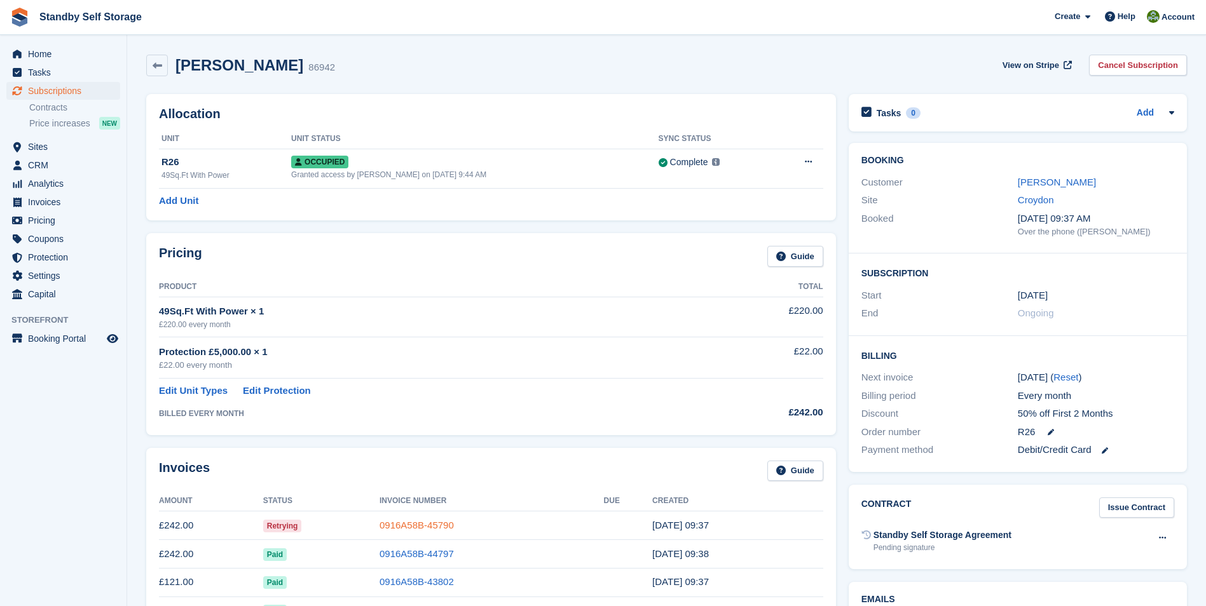
click at [402, 524] on link "0916A58B-45790" at bounding box center [417, 525] width 74 height 11
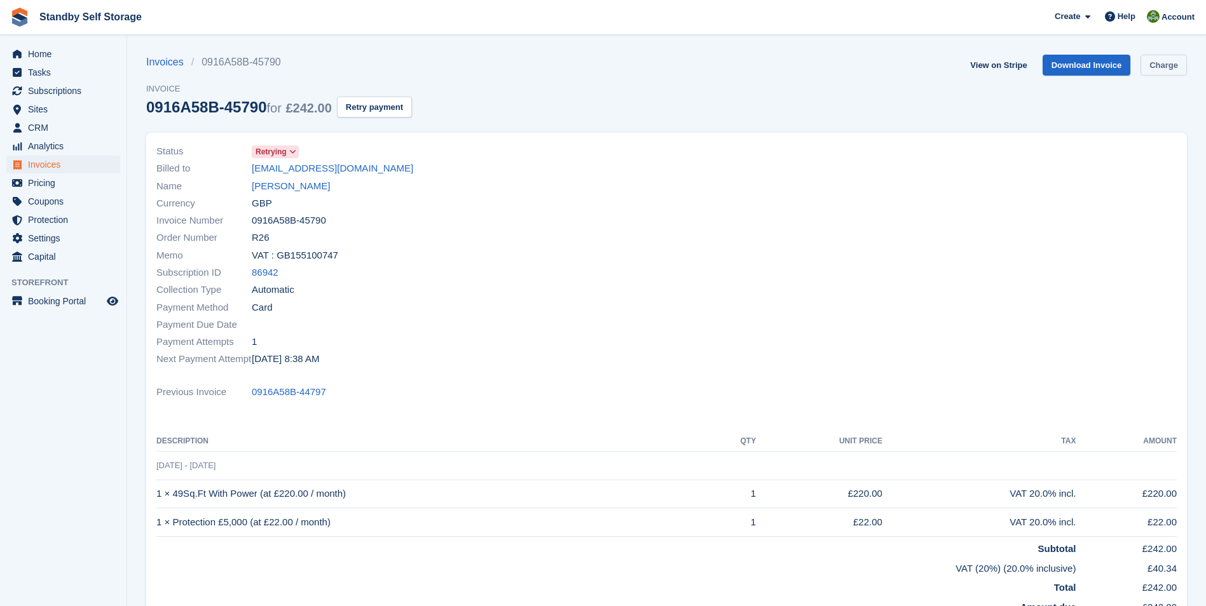
click at [1152, 64] on link "Charge" at bounding box center [1163, 65] width 46 height 21
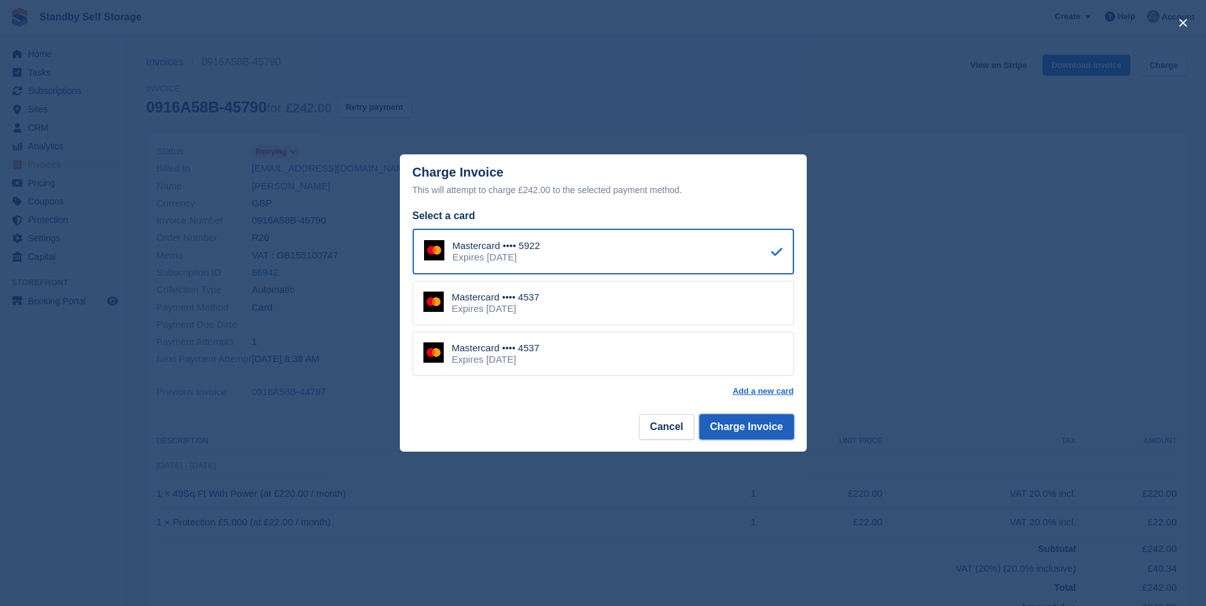
click at [751, 430] on button "Charge Invoice" at bounding box center [746, 426] width 95 height 25
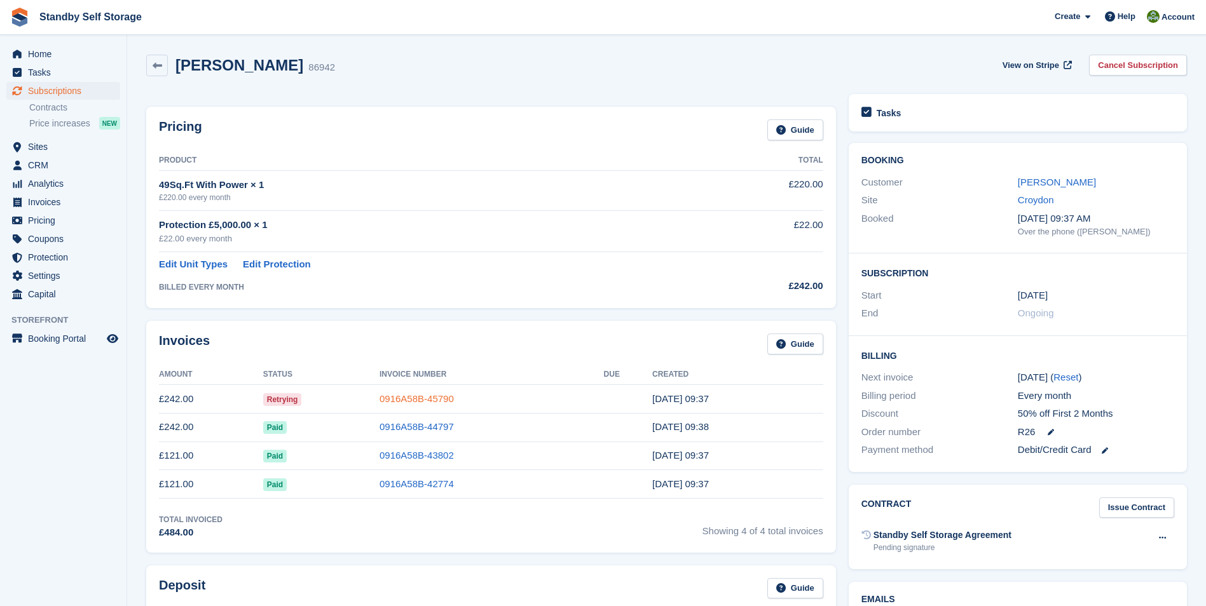
click at [411, 402] on link "0916A58B-45790" at bounding box center [417, 398] width 74 height 11
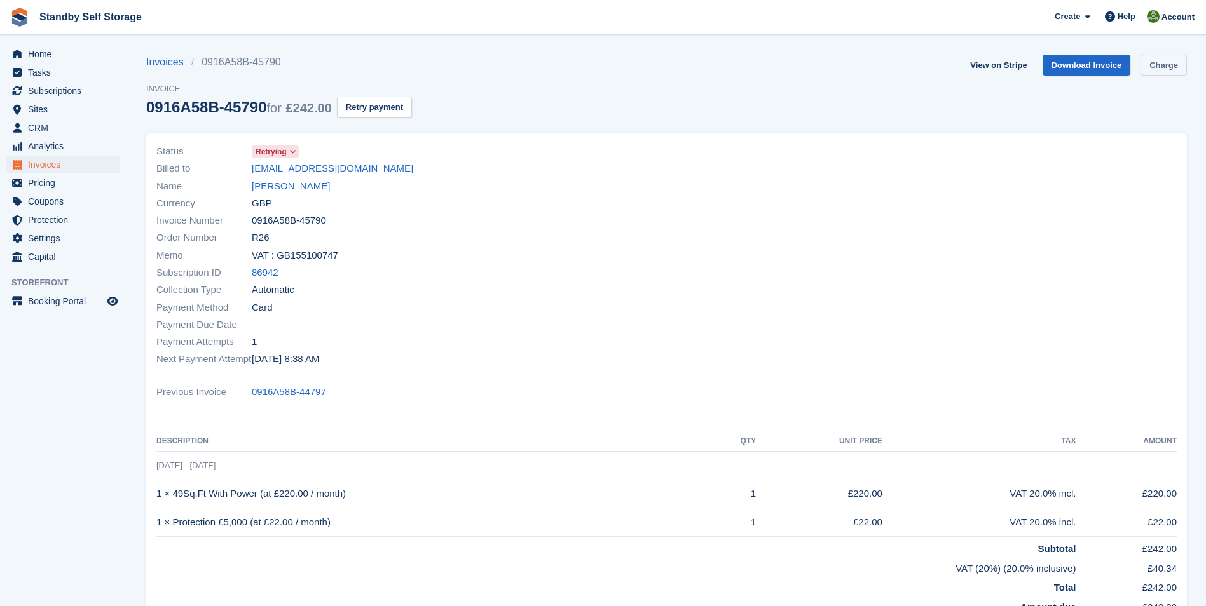
click at [1166, 64] on link "Charge" at bounding box center [1163, 65] width 46 height 21
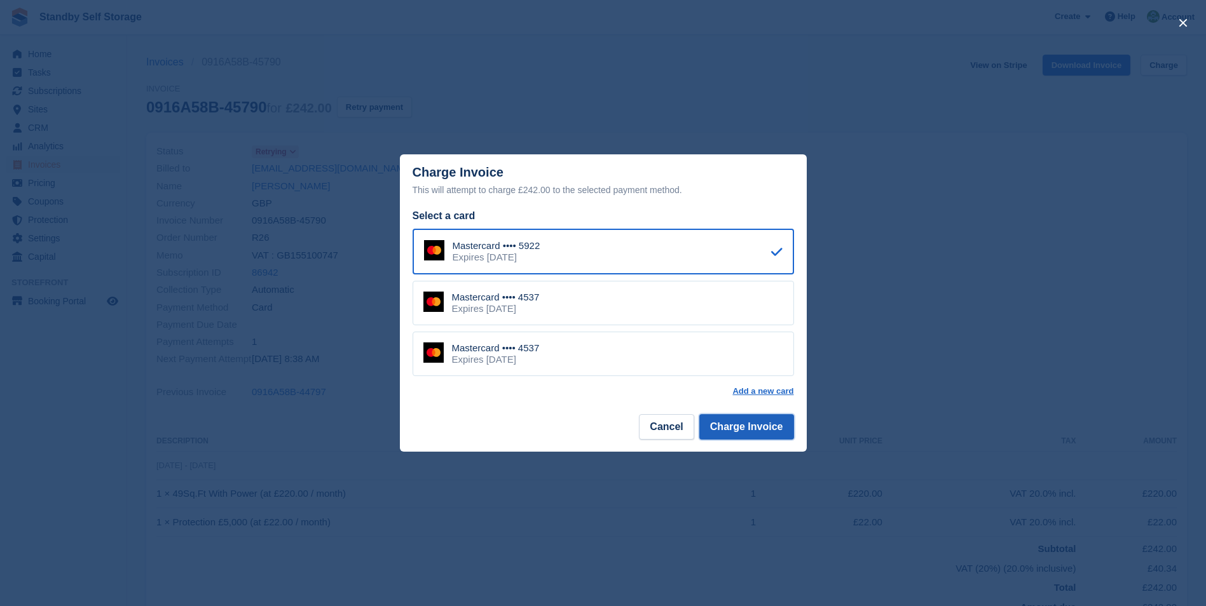
click at [764, 427] on button "Charge Invoice" at bounding box center [746, 426] width 95 height 25
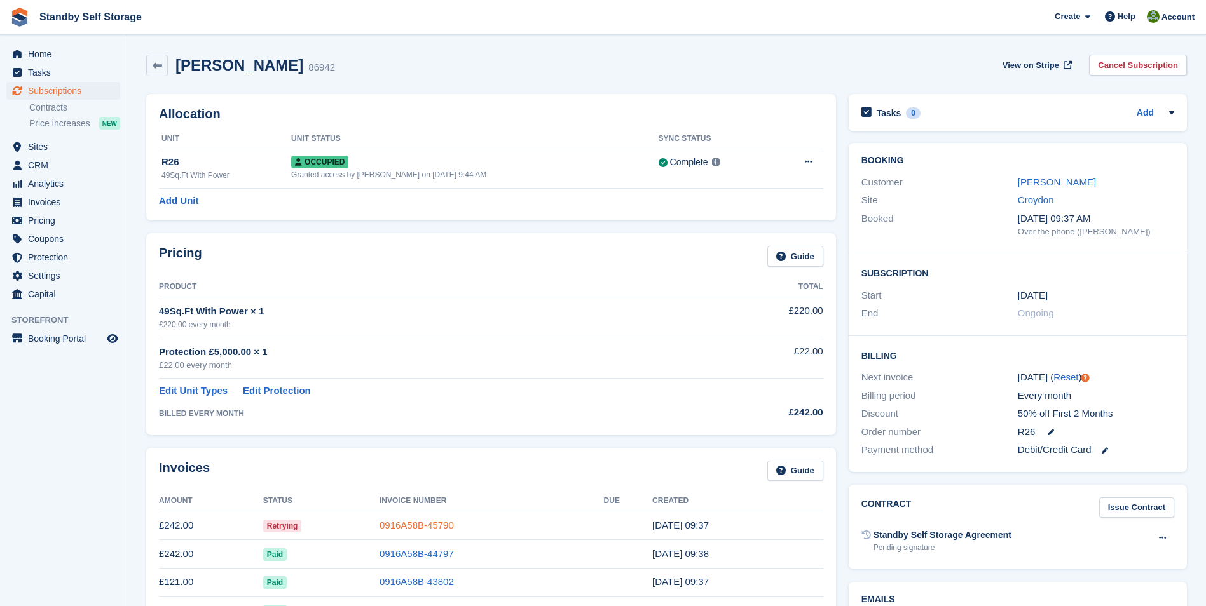
click at [437, 526] on link "0916A58B-45790" at bounding box center [417, 525] width 74 height 11
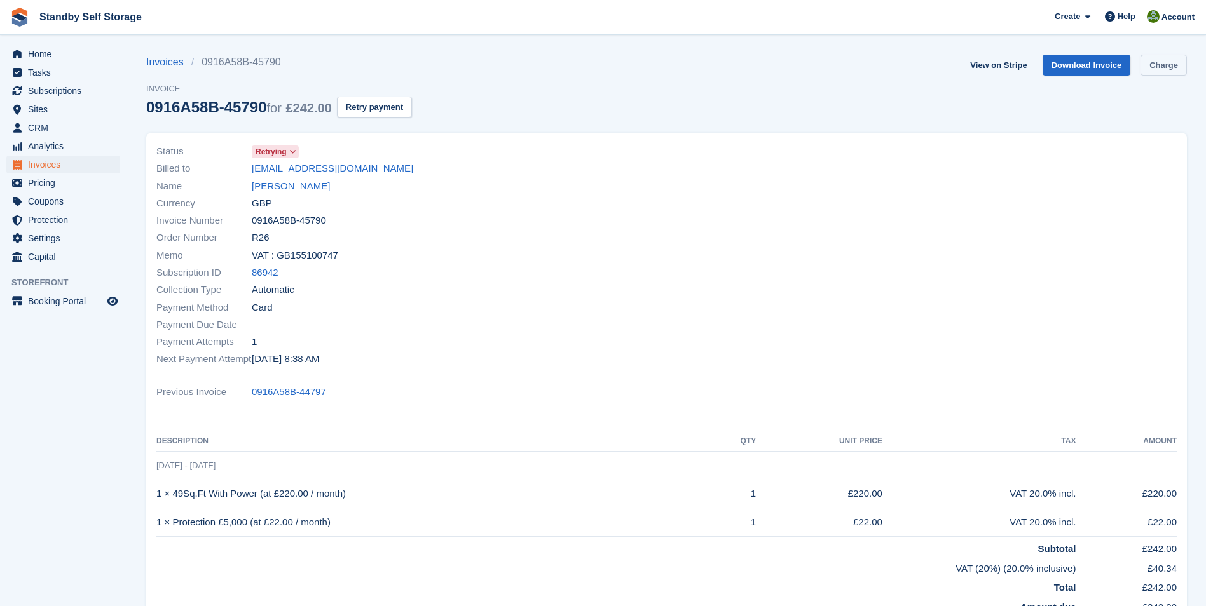
click at [1165, 71] on link "Charge" at bounding box center [1163, 65] width 46 height 21
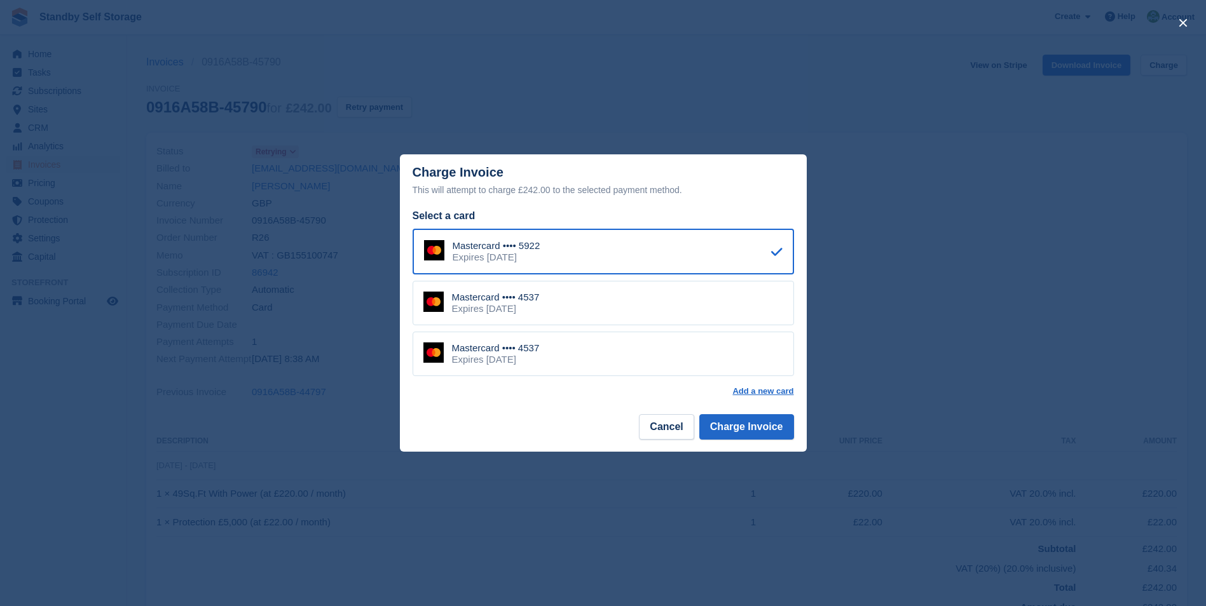
click at [633, 362] on div "Mastercard •••• 4537 Expires March 2027" at bounding box center [603, 354] width 381 height 44
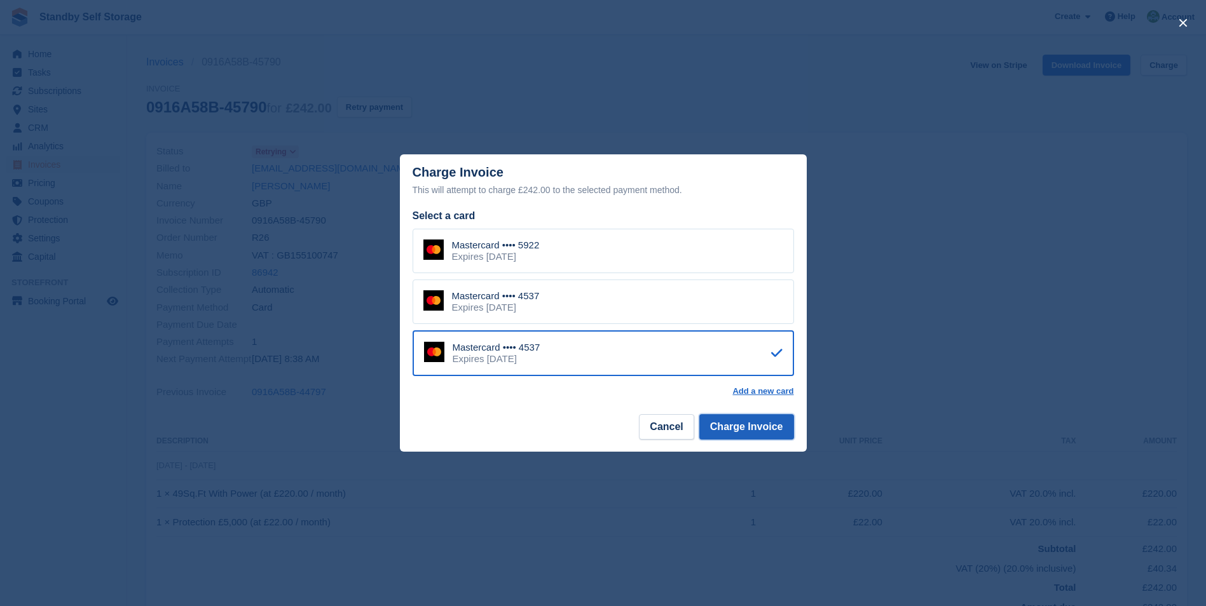
click at [760, 428] on button "Charge Invoice" at bounding box center [746, 426] width 95 height 25
